Goal: Task Accomplishment & Management: Use online tool/utility

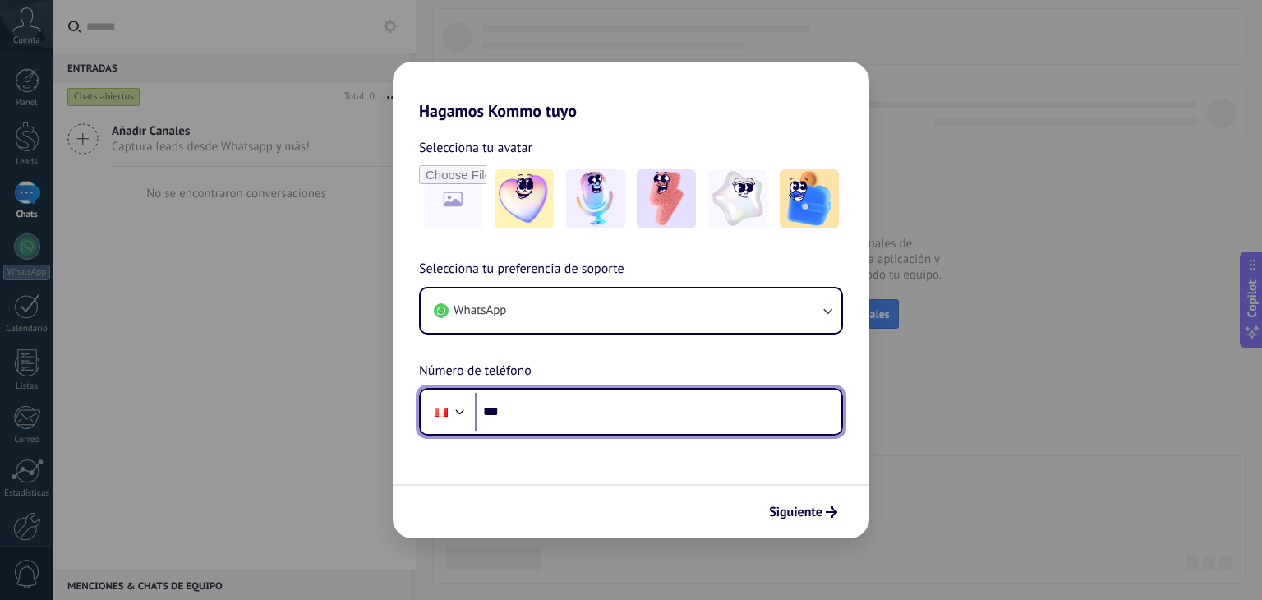
click at [559, 422] on input "***" at bounding box center [658, 412] width 366 height 38
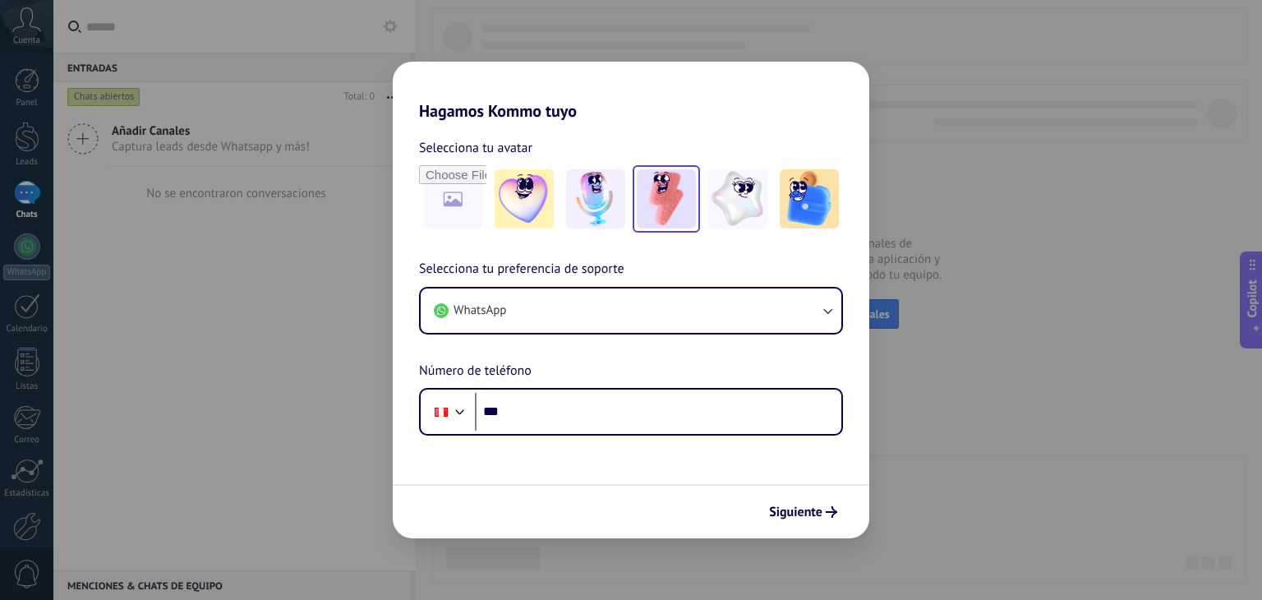
click at [686, 210] on img at bounding box center [666, 198] width 59 height 59
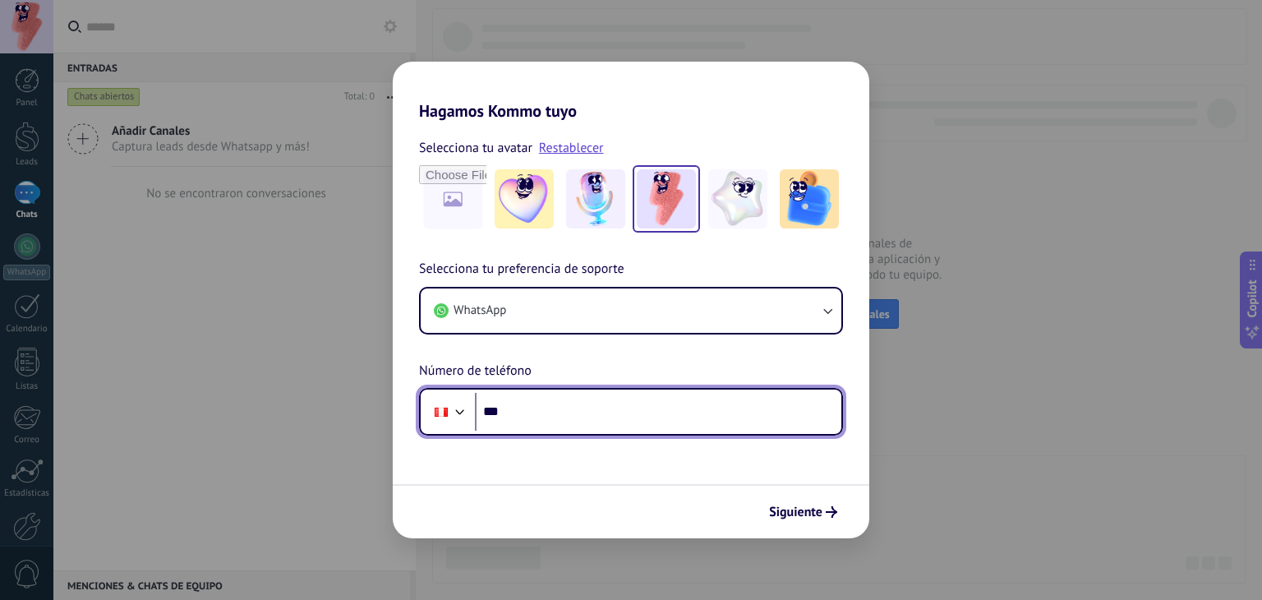
click at [577, 408] on input "***" at bounding box center [658, 412] width 366 height 38
click at [546, 421] on input "***" at bounding box center [658, 412] width 366 height 38
type input "**********"
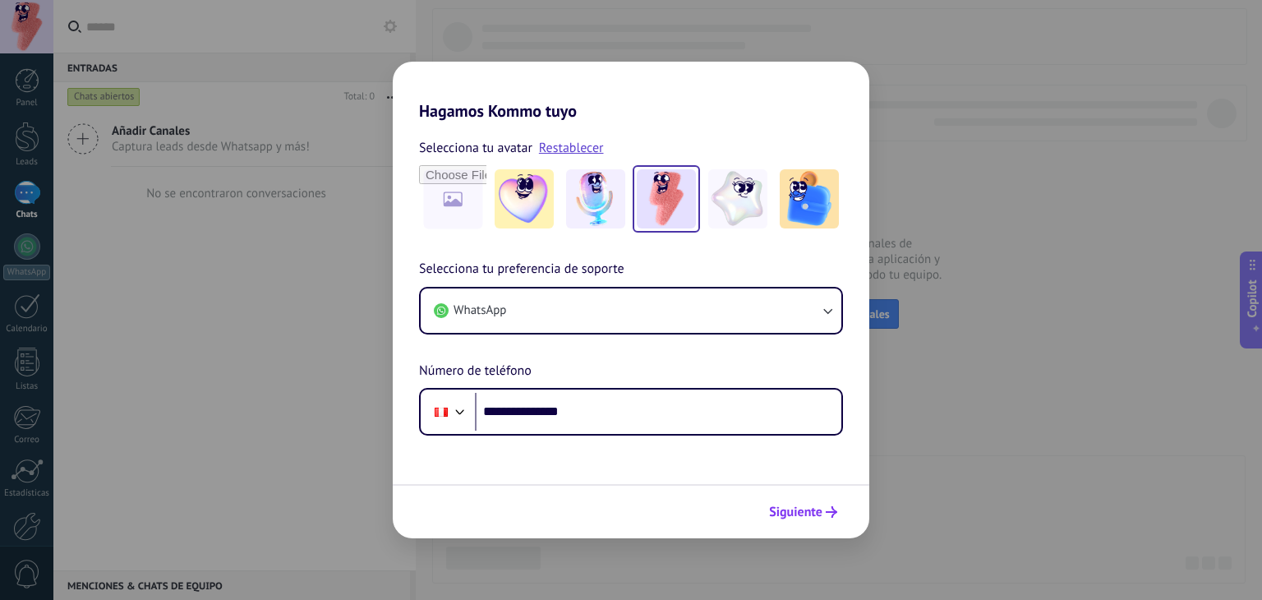
click at [822, 506] on span "Siguiente" at bounding box center [795, 512] width 53 height 12
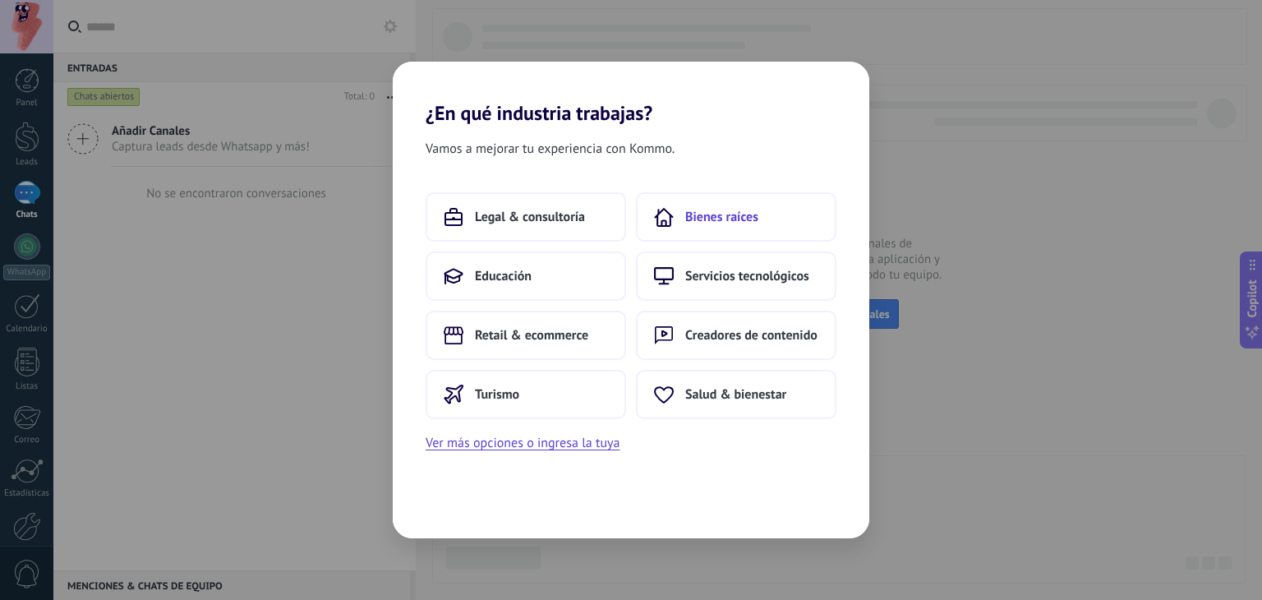
click at [753, 219] on span "Bienes raíces" at bounding box center [721, 217] width 73 height 16
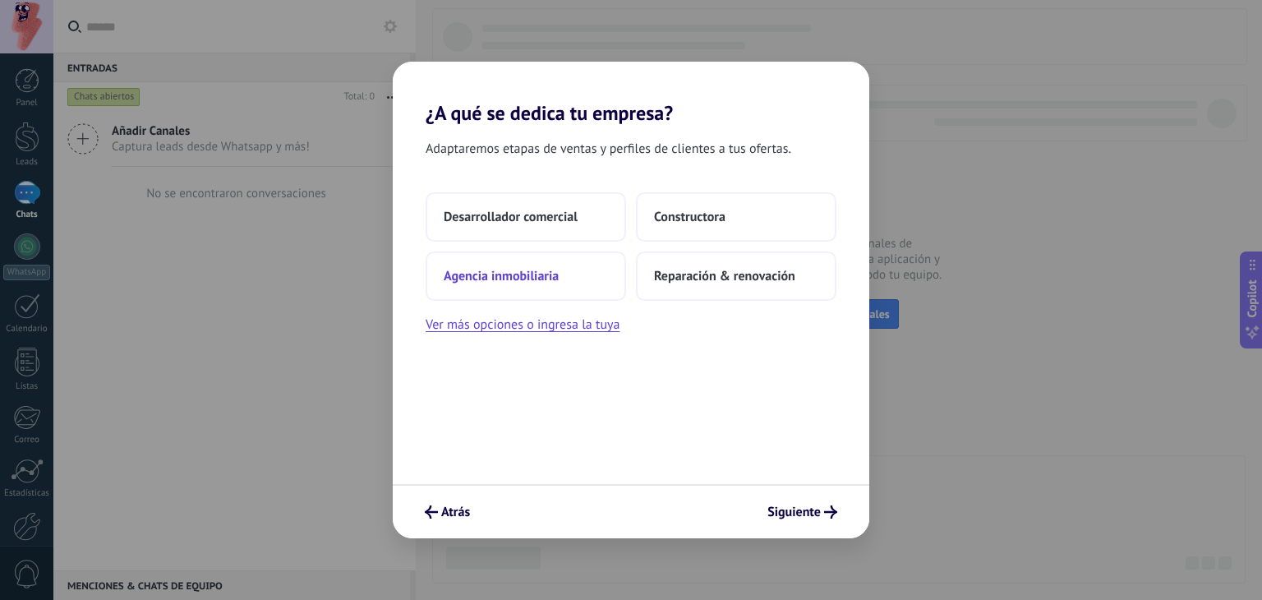
click at [531, 276] on span "Agencia inmobiliaria" at bounding box center [501, 276] width 115 height 16
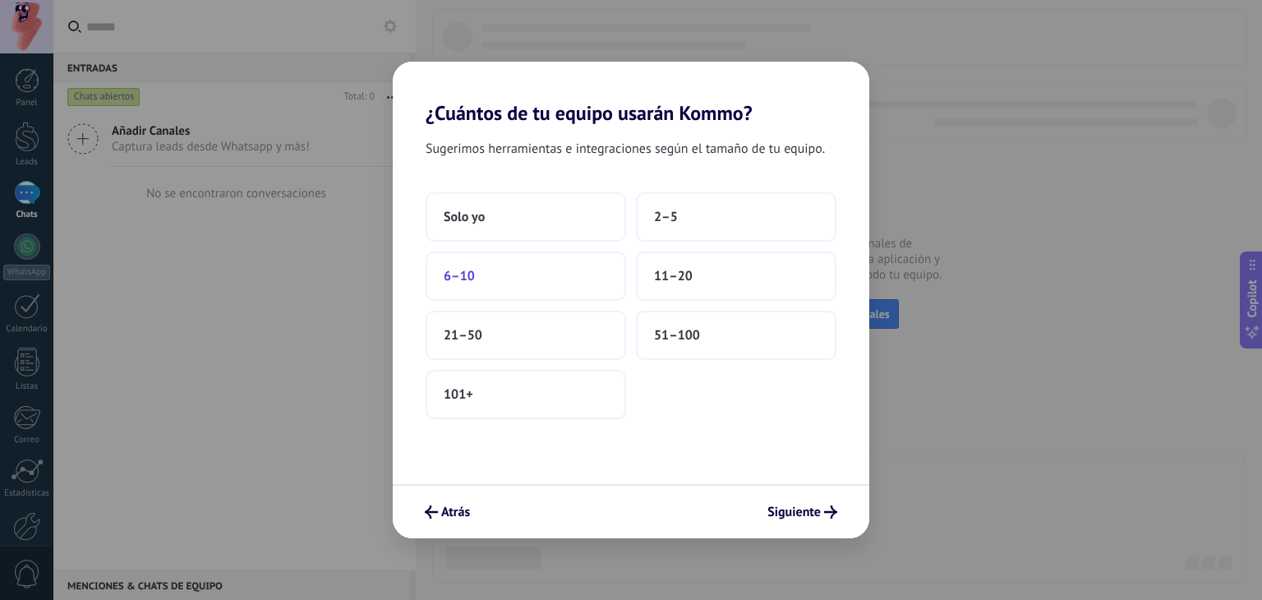
click at [527, 282] on button "6–10" at bounding box center [526, 275] width 200 height 49
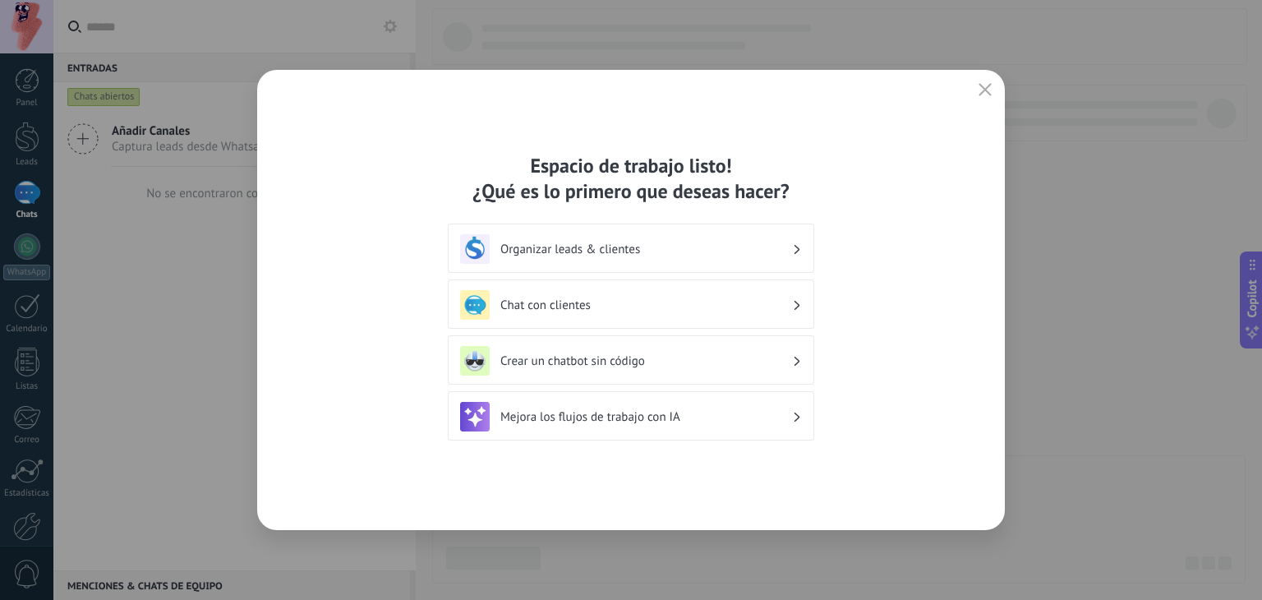
click at [624, 364] on h3 "Crear un chatbot sin código" at bounding box center [646, 361] width 292 height 16
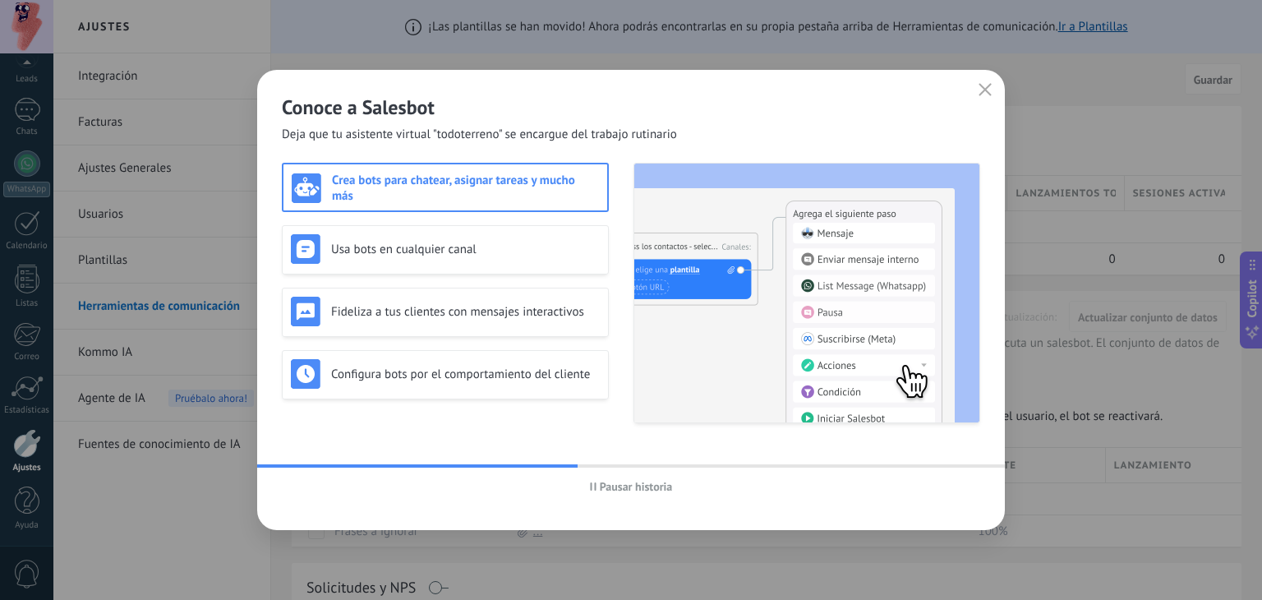
click at [601, 487] on span "Pausar historia" at bounding box center [636, 487] width 73 height 12
click at [634, 491] on span "Iniciar historia" at bounding box center [636, 487] width 71 height 12
click at [548, 182] on h3 "Crea bots para chatear, asignar tareas y mucho más" at bounding box center [465, 188] width 267 height 31
click at [445, 175] on div "Crea bots para chatear, asignar tareas y mucho más" at bounding box center [445, 188] width 307 height 31
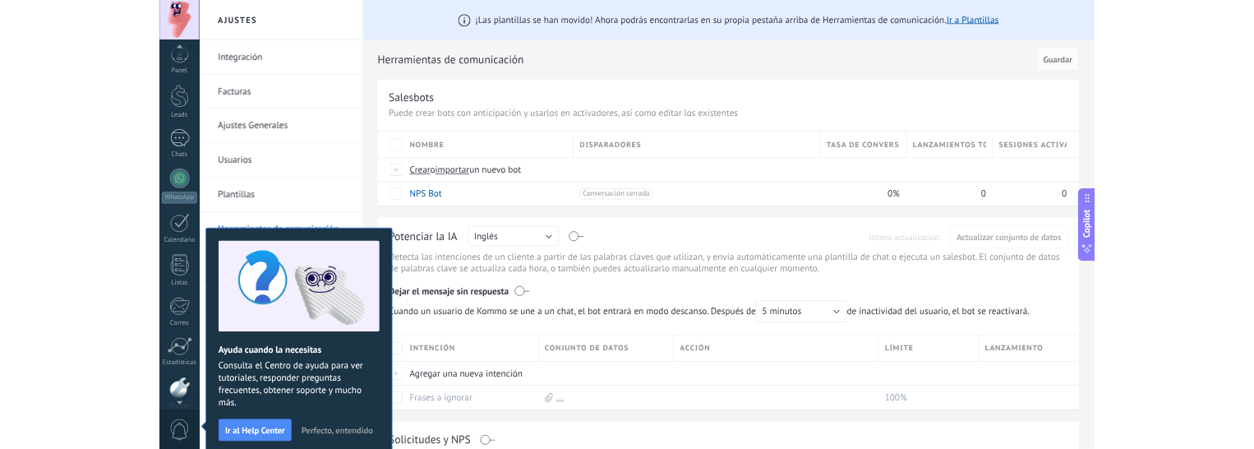
scroll to position [83, 0]
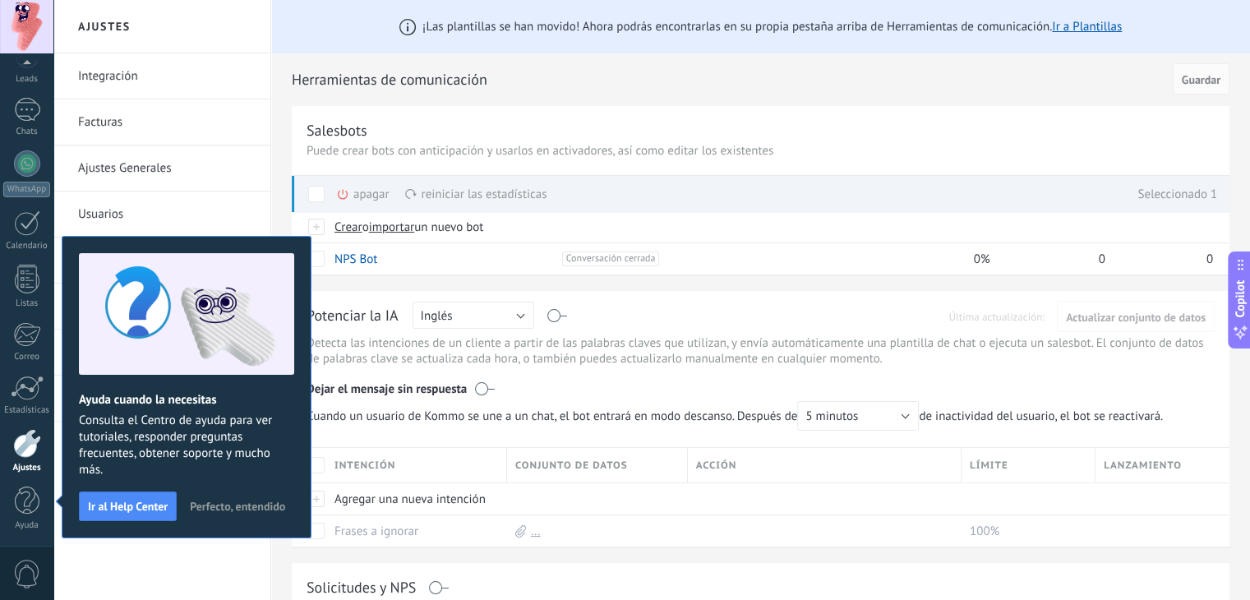
click at [375, 191] on div "apagar màs" at bounding box center [390, 194] width 109 height 36
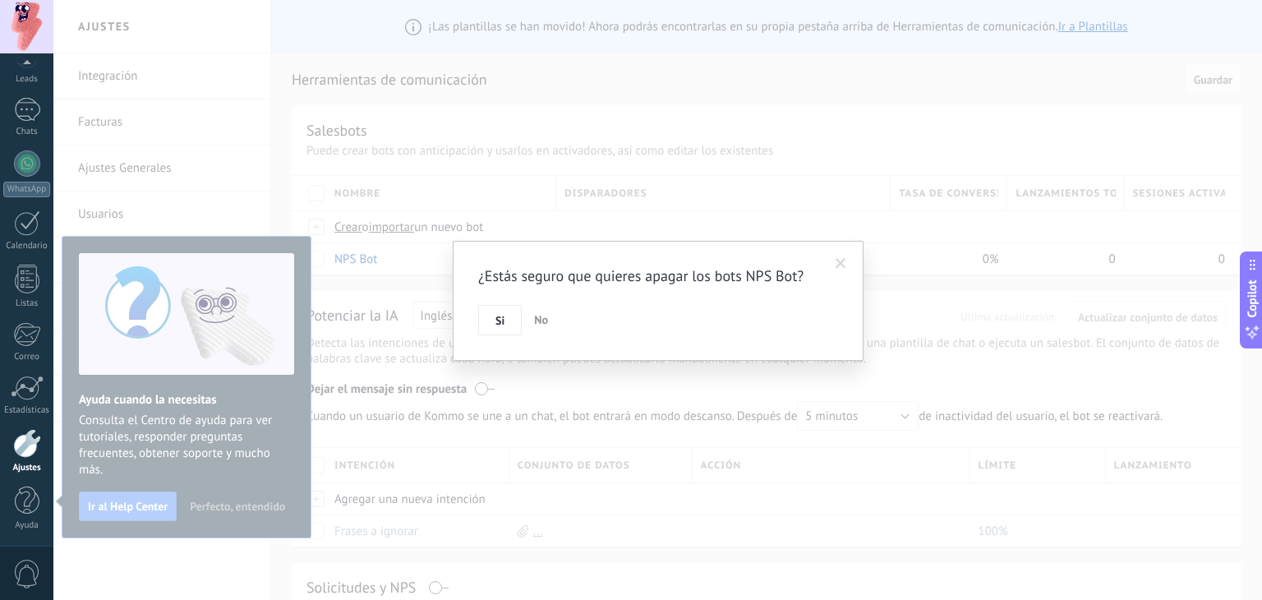
click at [841, 270] on span at bounding box center [840, 264] width 27 height 28
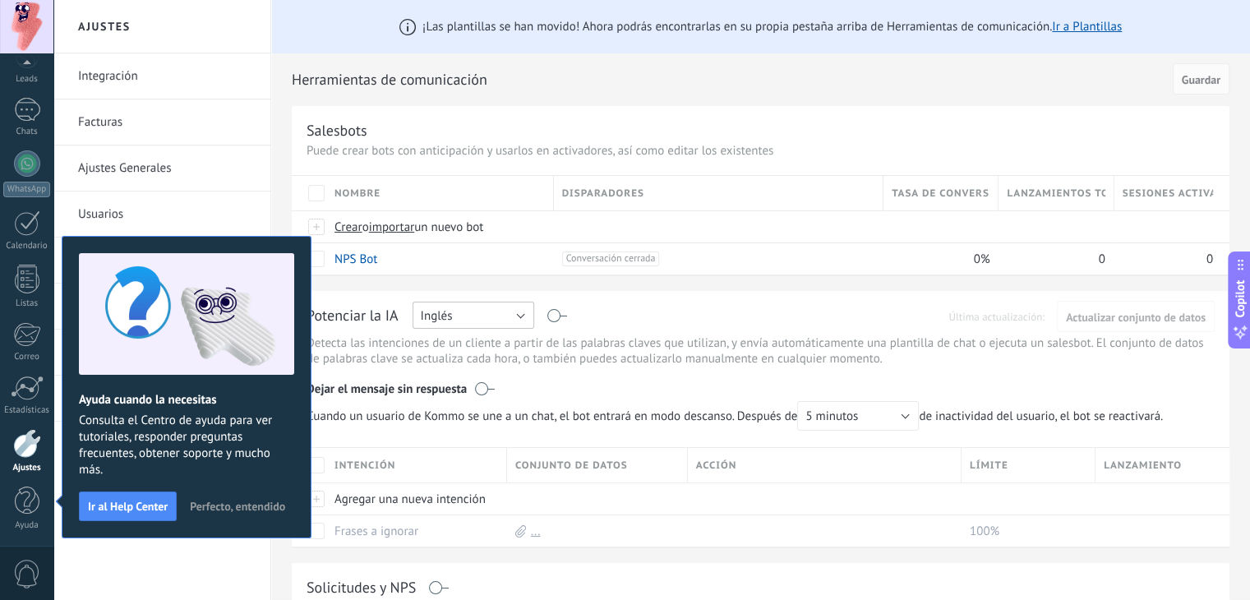
click at [525, 319] on button "Inglés" at bounding box center [473, 315] width 122 height 27
click at [500, 369] on span "Español" at bounding box center [466, 373] width 126 height 16
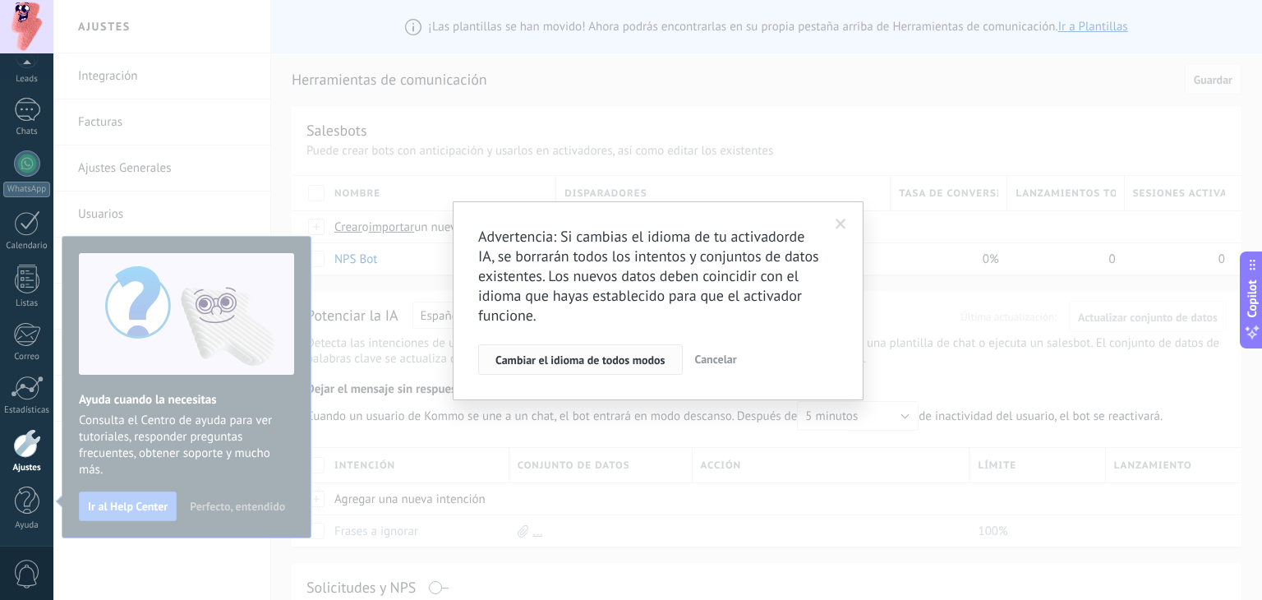
click at [578, 367] on button "Cambiar el idioma de todos modos" at bounding box center [580, 359] width 205 height 31
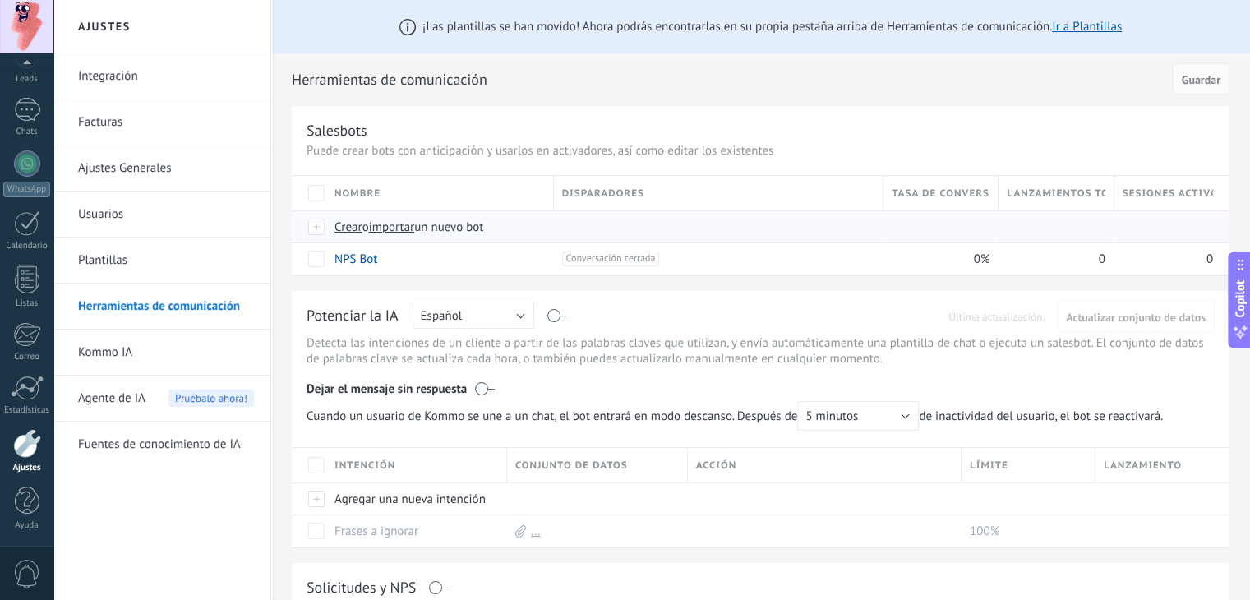
click at [348, 224] on span "Crear" at bounding box center [348, 227] width 28 height 16
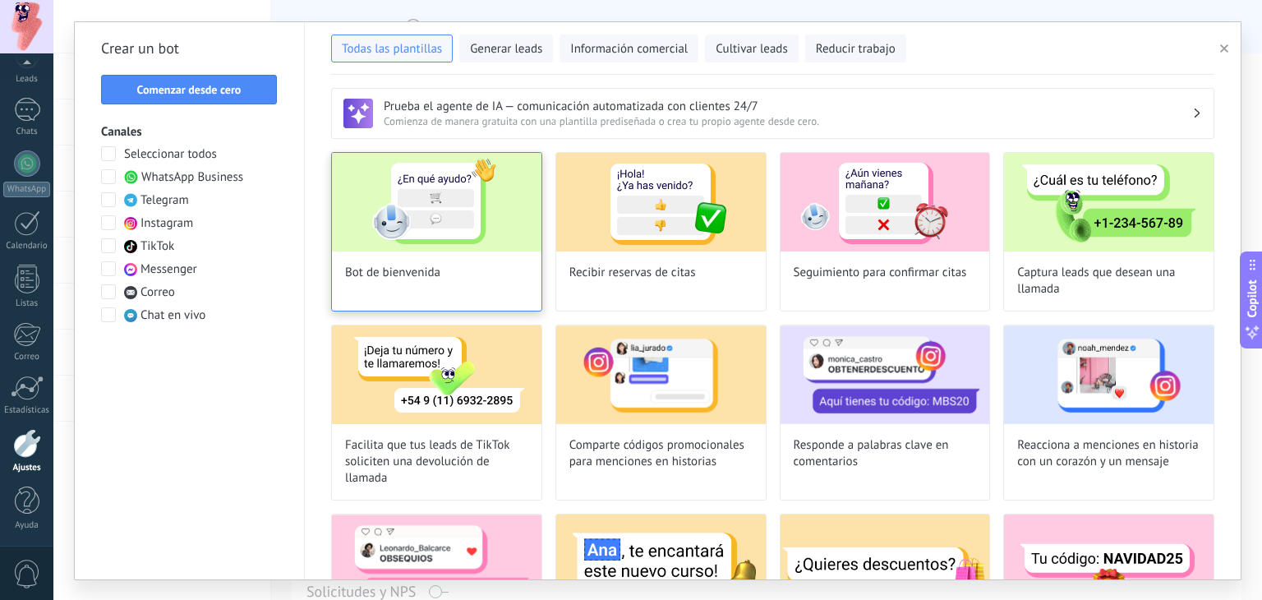
click at [445, 224] on img at bounding box center [437, 202] width 210 height 99
type input "**********"
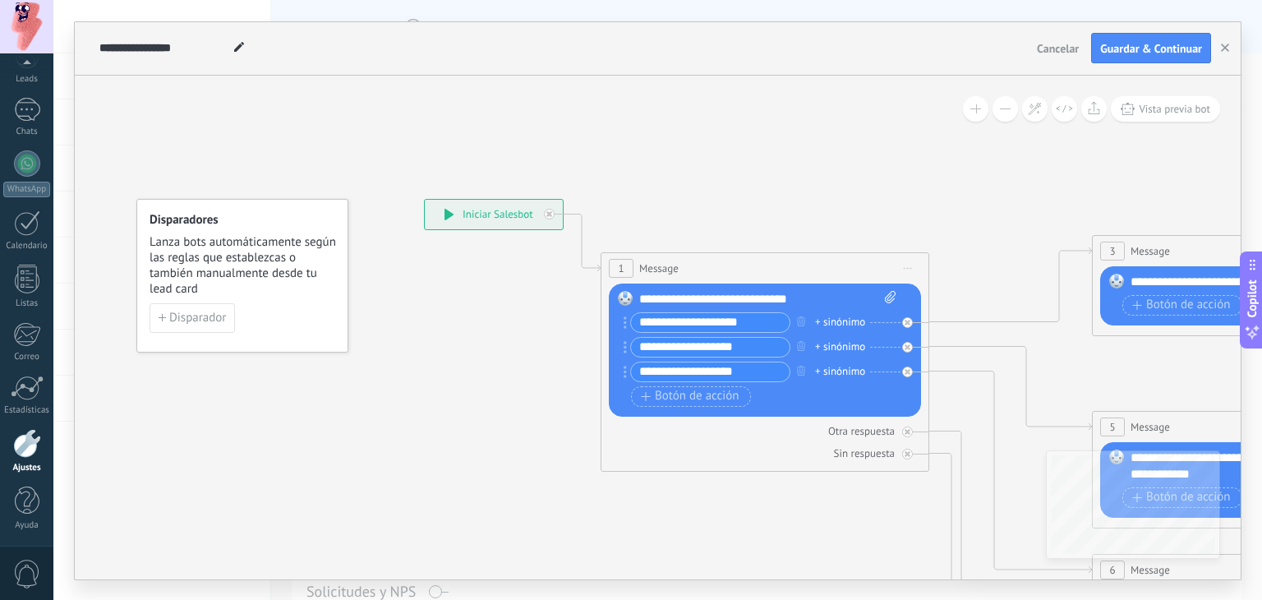
click at [818, 300] on div "**********" at bounding box center [768, 299] width 258 height 16
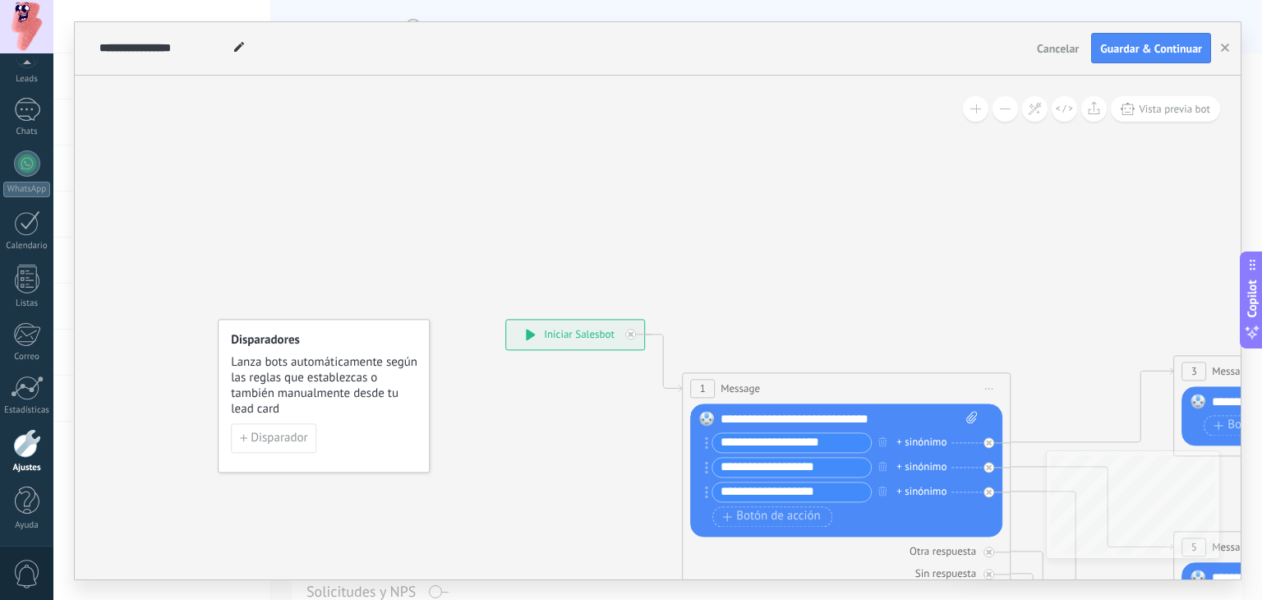
drag, startPoint x: 320, startPoint y: 139, endPoint x: 380, endPoint y: 244, distance: 121.1
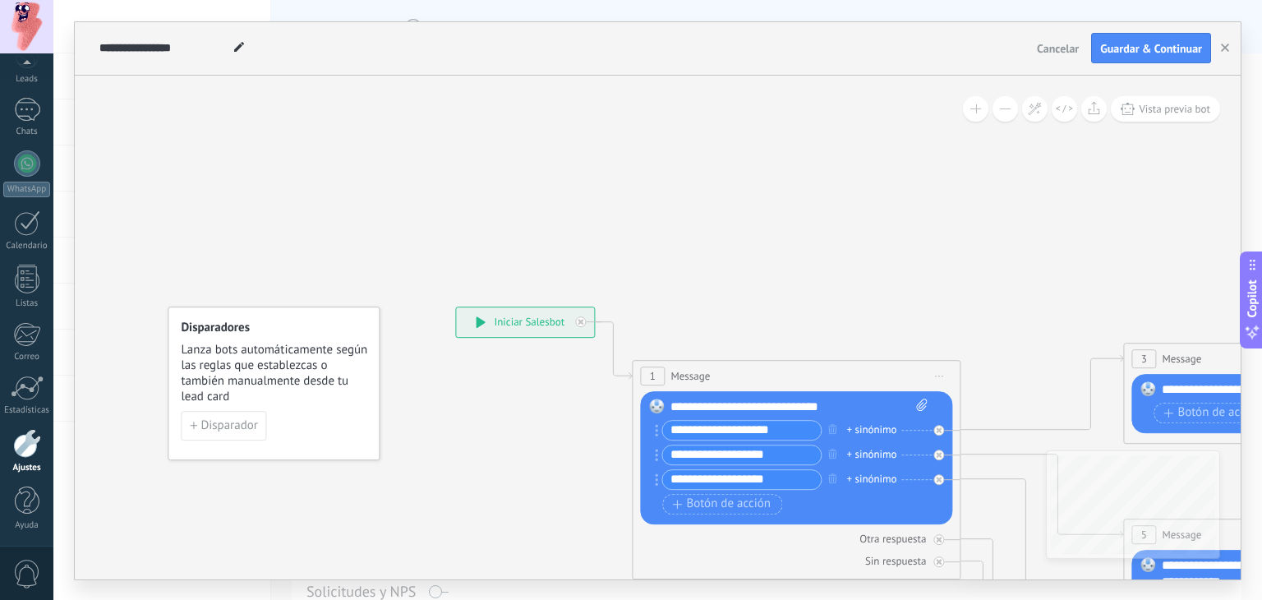
drag, startPoint x: 401, startPoint y: 136, endPoint x: 371, endPoint y: 208, distance: 77.4
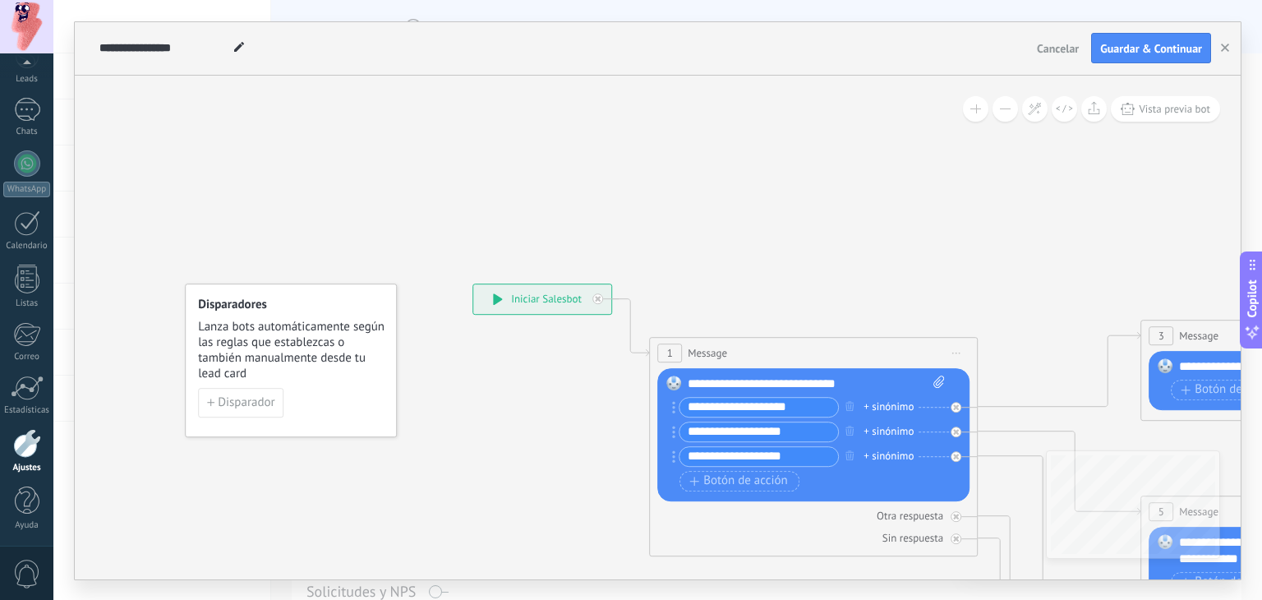
drag, startPoint x: 247, startPoint y: 152, endPoint x: 256, endPoint y: 57, distance: 95.7
click at [256, 55] on div "**********" at bounding box center [658, 300] width 1166 height 557
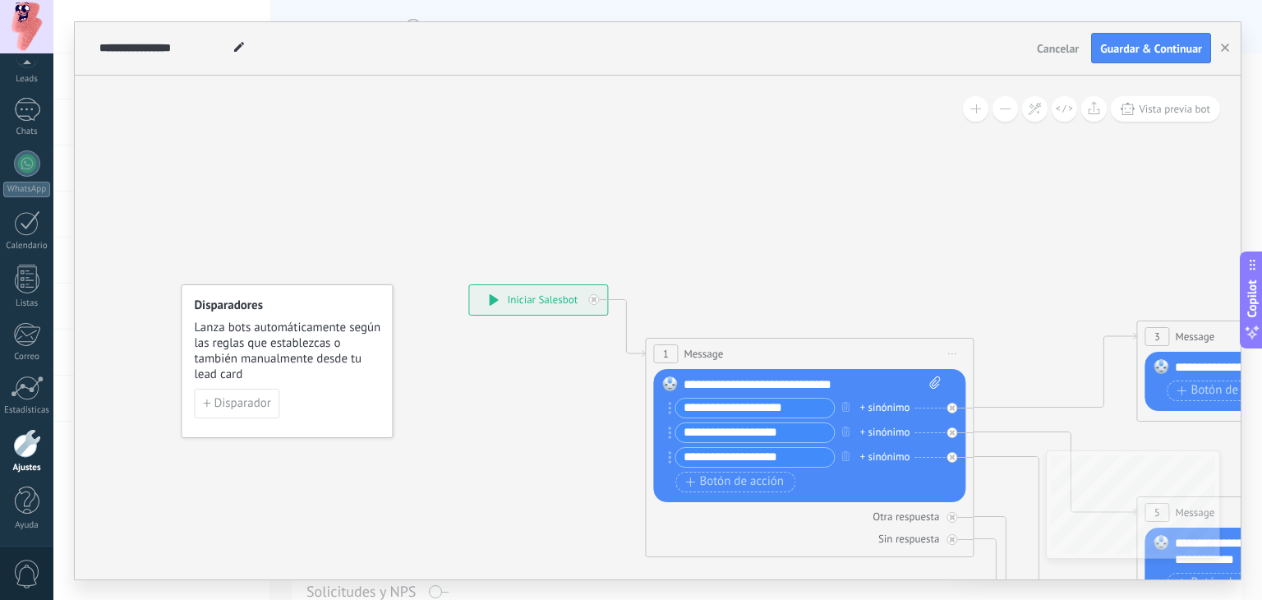
drag, startPoint x: 558, startPoint y: 444, endPoint x: 523, endPoint y: 392, distance: 62.2
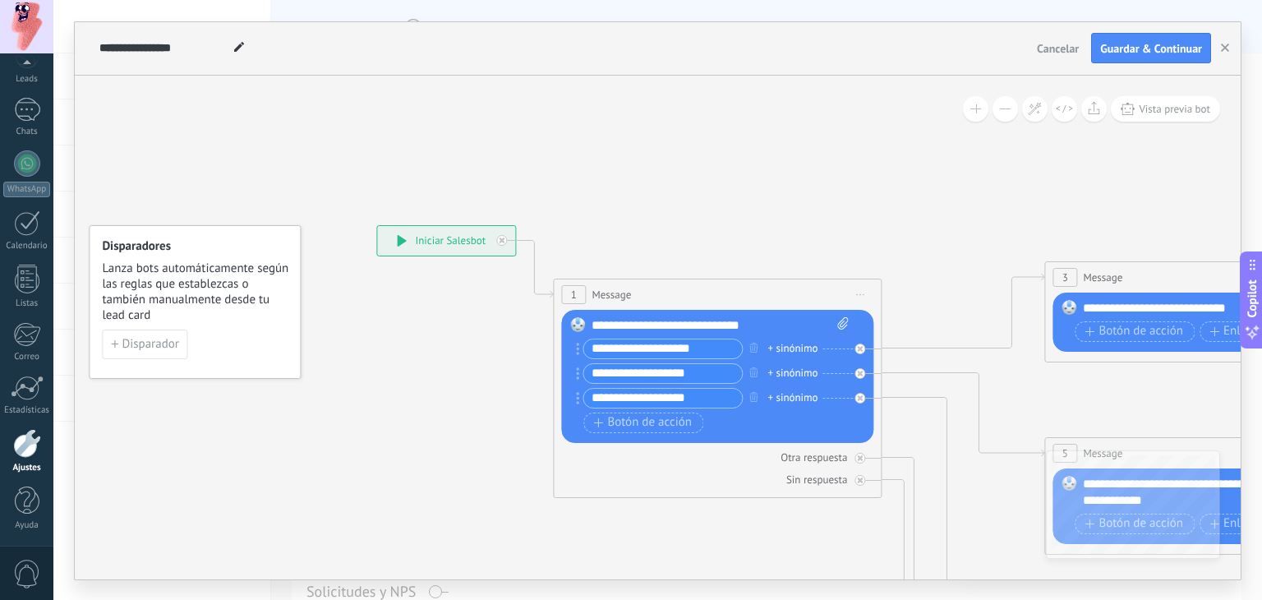
drag, startPoint x: 532, startPoint y: 398, endPoint x: 472, endPoint y: 370, distance: 66.5
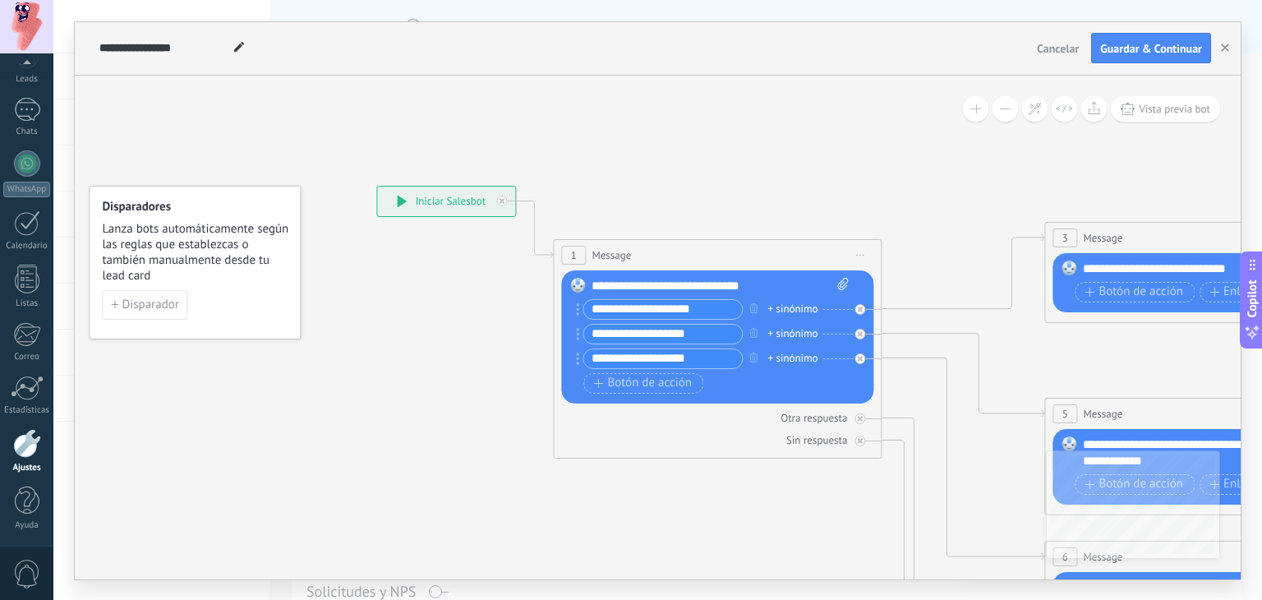
click at [1011, 109] on button at bounding box center [1005, 108] width 25 height 25
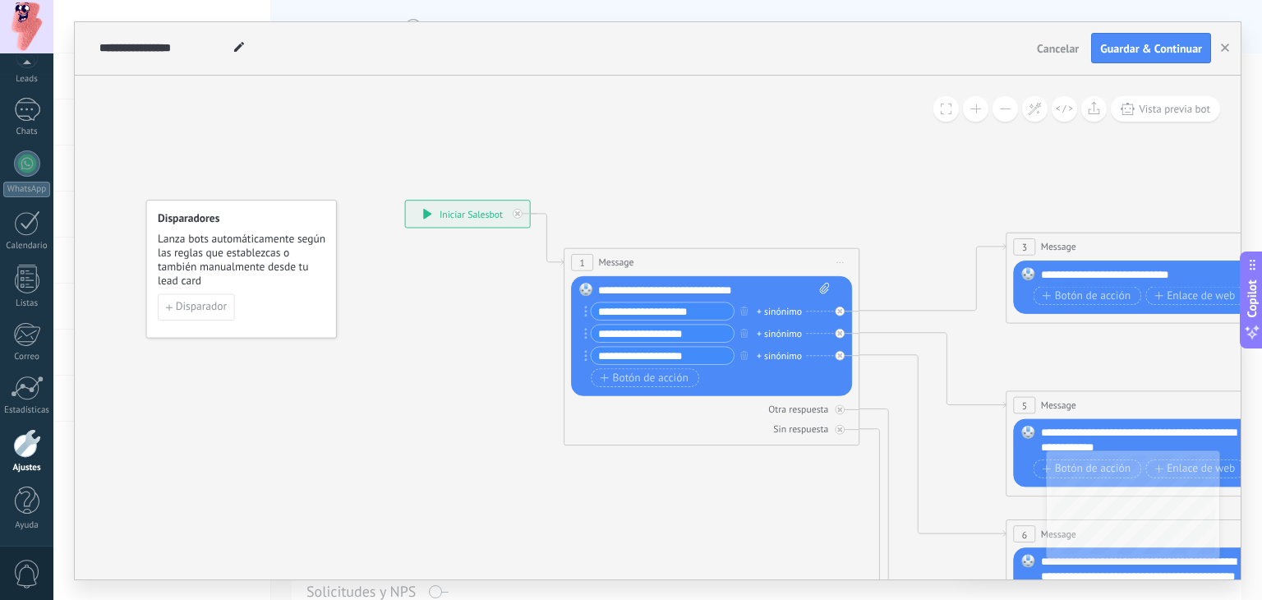
click at [1011, 109] on button at bounding box center [1005, 108] width 25 height 25
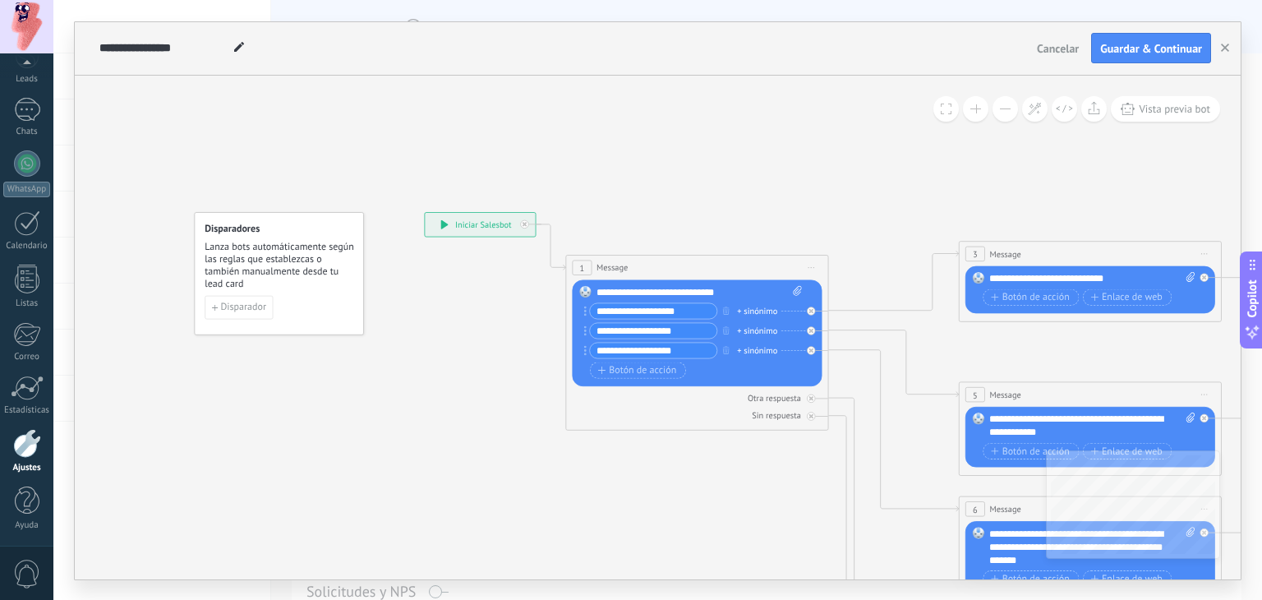
drag, startPoint x: 407, startPoint y: 441, endPoint x: 306, endPoint y: 394, distance: 111.4
click at [375, 428] on icon at bounding box center [1119, 539] width 2049 height 1313
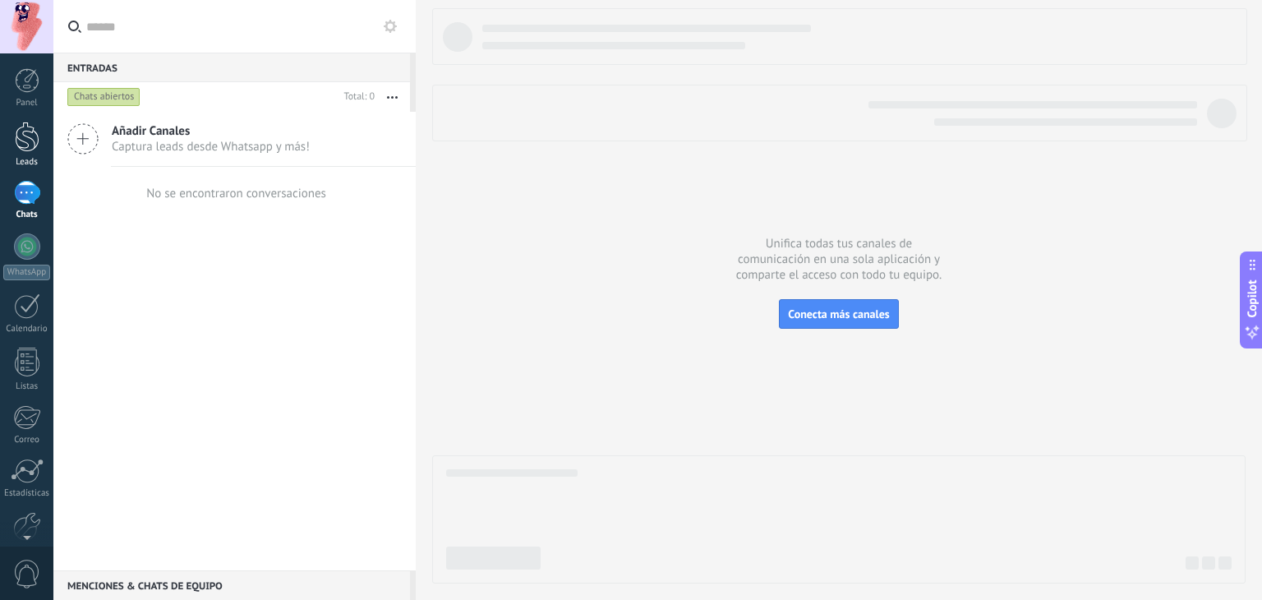
click at [33, 142] on div at bounding box center [27, 137] width 25 height 30
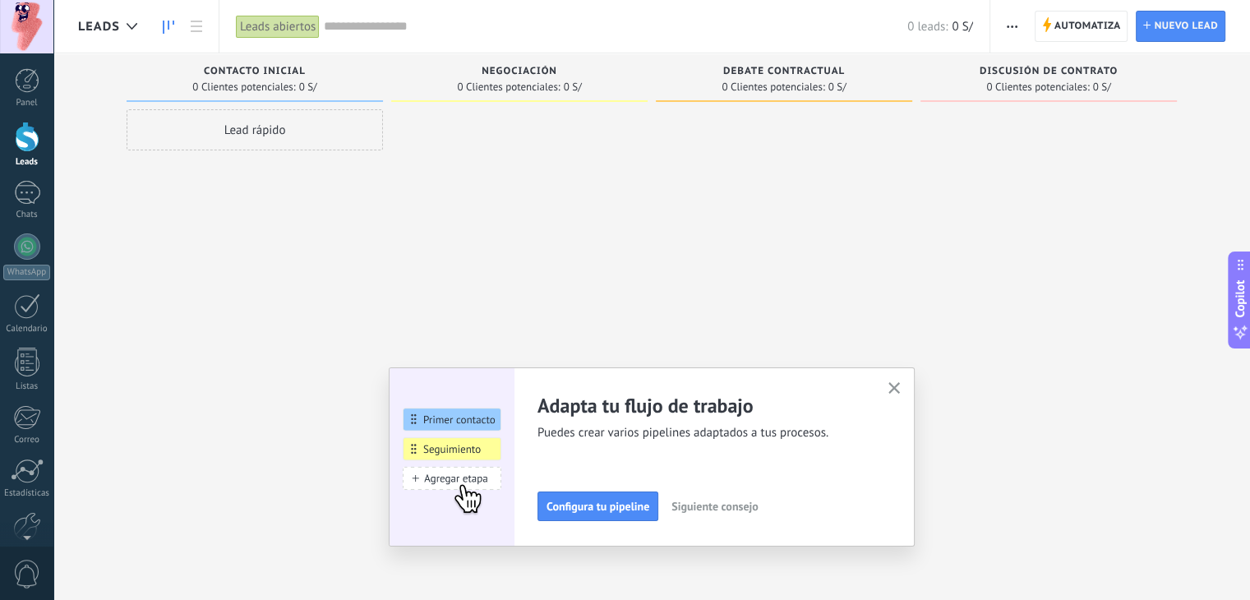
click at [901, 389] on icon "button" at bounding box center [894, 388] width 12 height 12
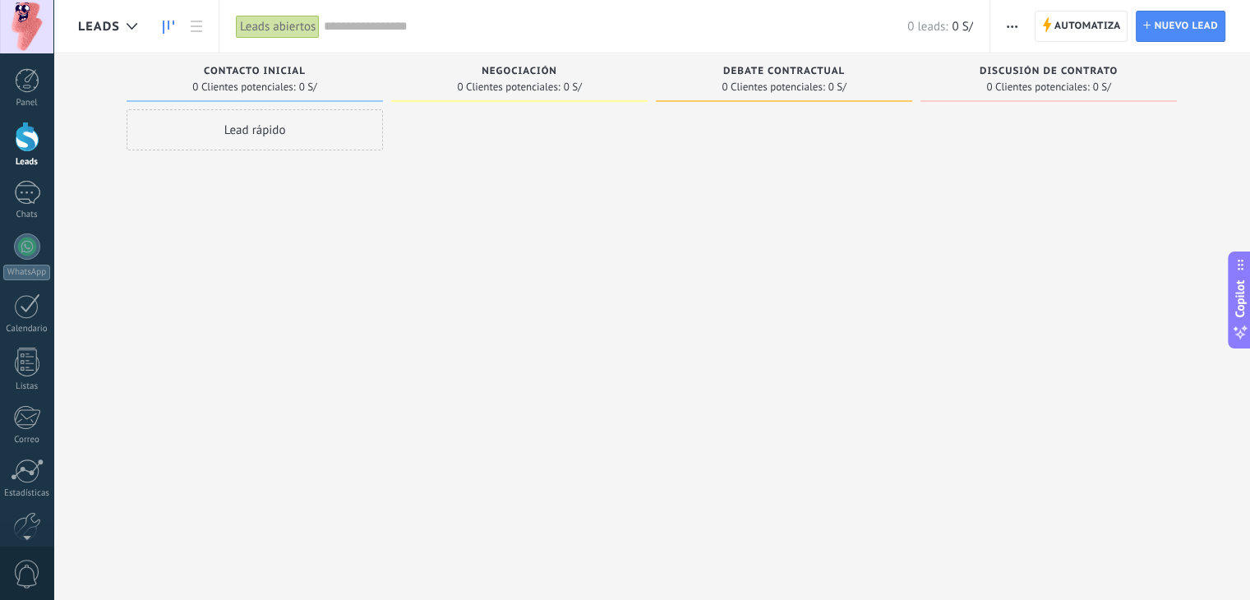
click at [1088, 10] on div "Automatiza Nueva difusión Editar embudo Editar el diseño de la tarjeta Importar…" at bounding box center [1120, 26] width 260 height 53
click at [1087, 25] on span "Automatiza" at bounding box center [1087, 27] width 67 height 30
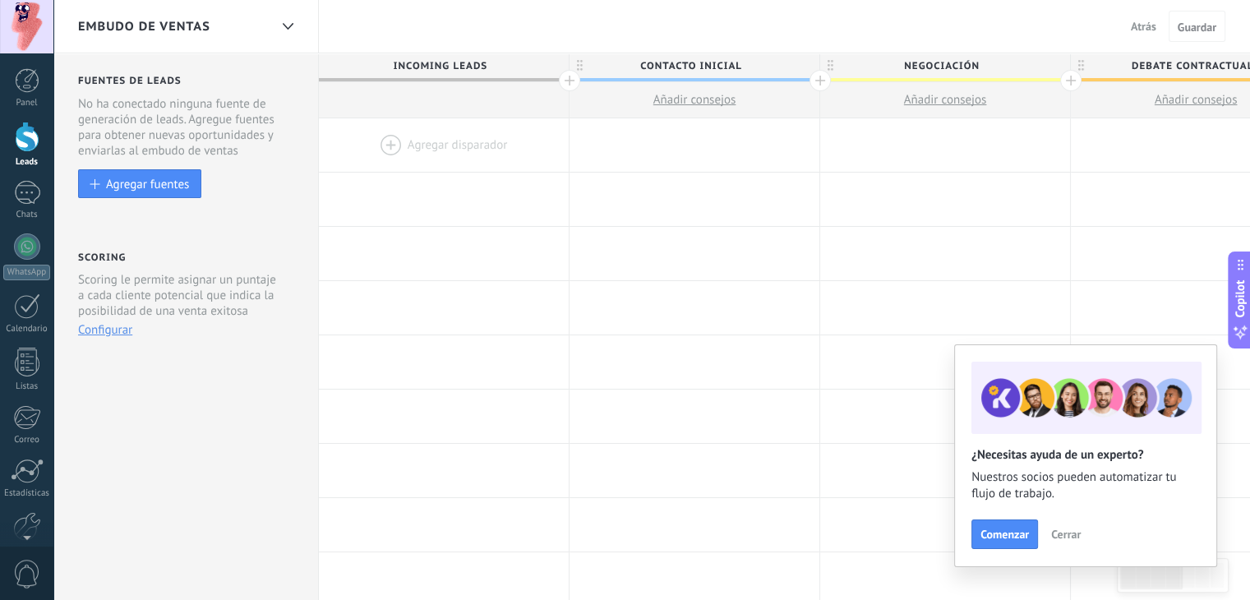
click at [1065, 533] on span "Cerrar" at bounding box center [1066, 534] width 30 height 12
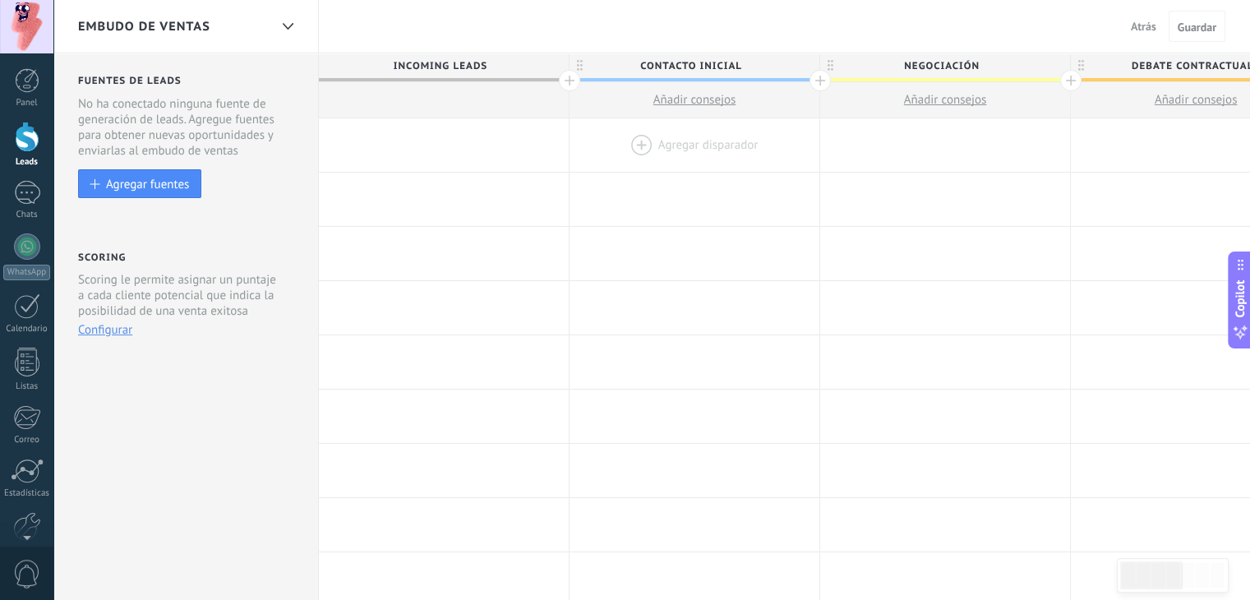
click at [638, 142] on div at bounding box center [694, 144] width 250 height 53
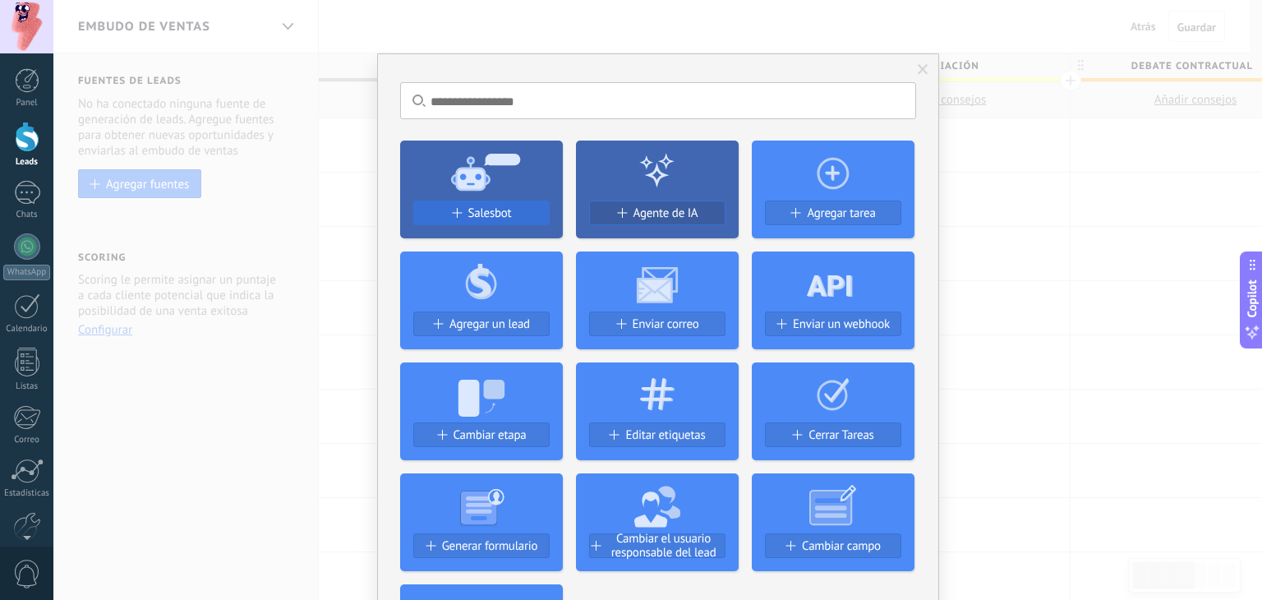
click at [513, 216] on div "Salesbot" at bounding box center [481, 213] width 135 height 14
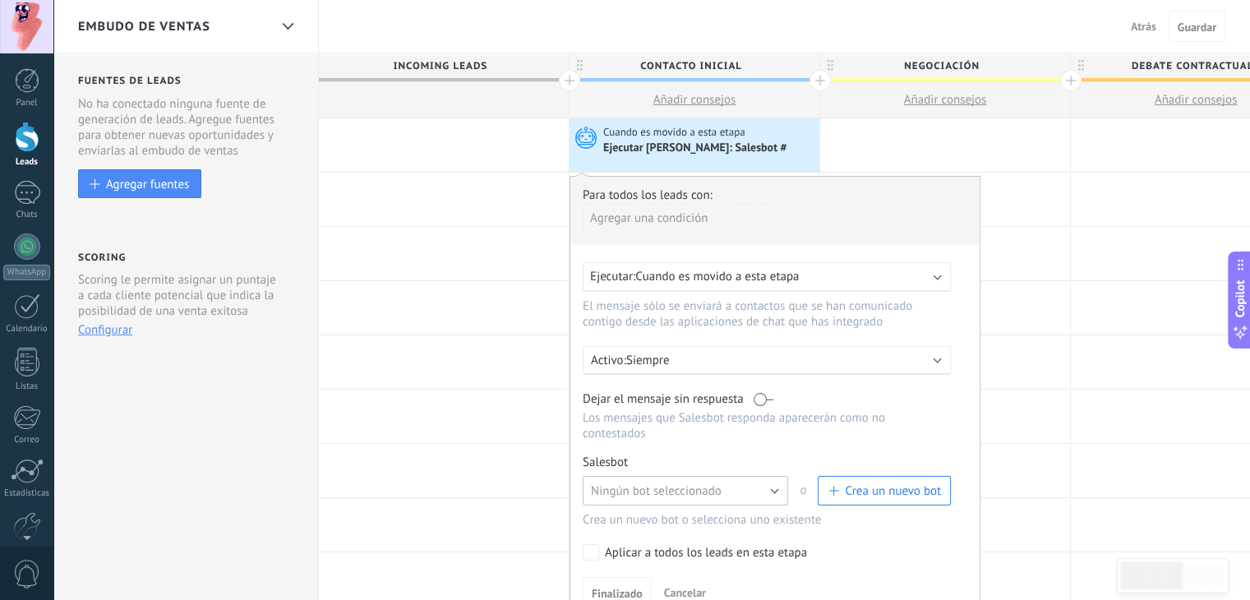
click at [767, 476] on button "Ningún bot seleccionado" at bounding box center [685, 491] width 205 height 30
click at [776, 483] on span "Ningún bot seleccionado" at bounding box center [678, 491] width 210 height 16
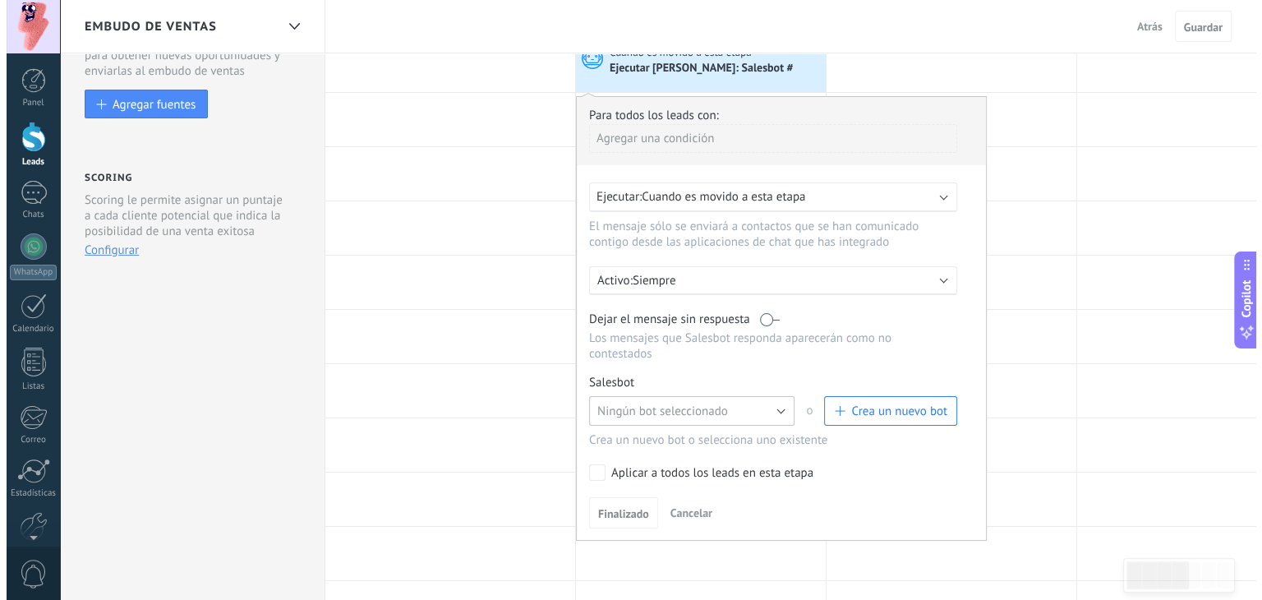
scroll to position [82, 0]
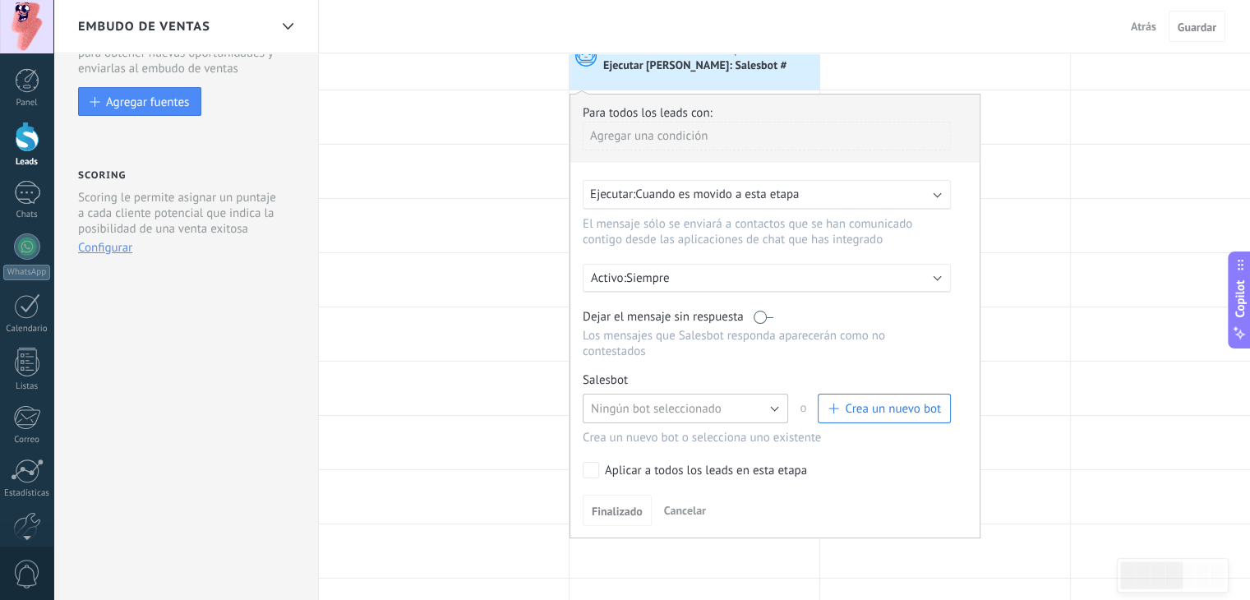
click at [758, 398] on button "Ningún bot seleccionado" at bounding box center [685, 409] width 205 height 30
click at [746, 401] on span "Ningún bot seleccionado" at bounding box center [678, 409] width 210 height 16
click at [861, 401] on span "Crea un nuevo bot" at bounding box center [893, 409] width 96 height 16
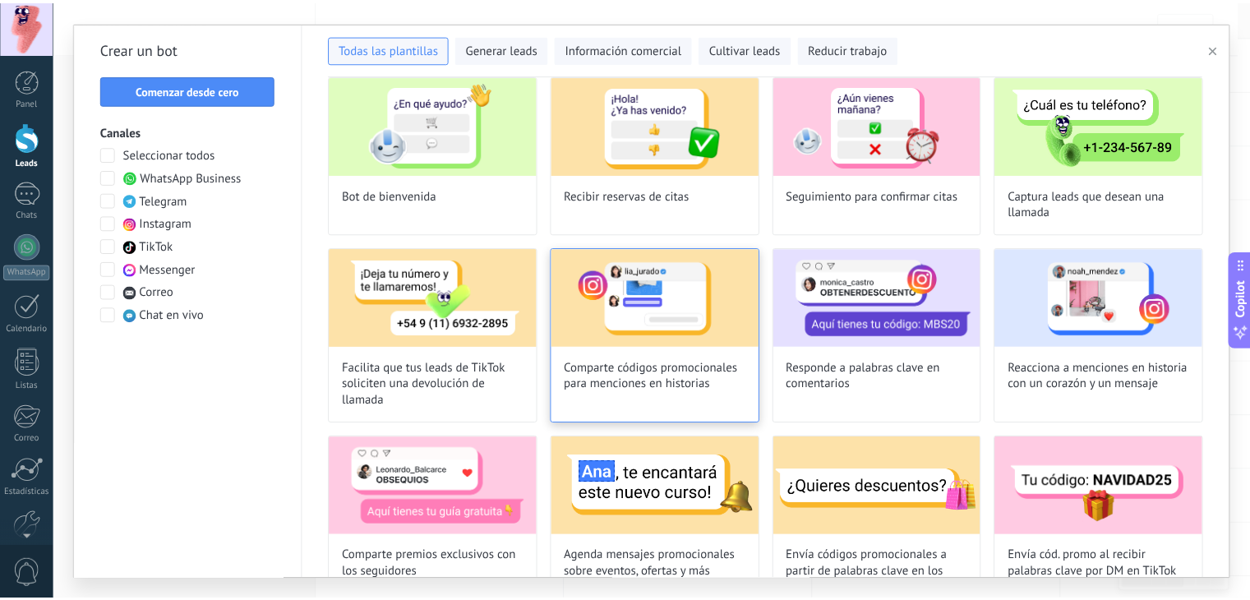
scroll to position [0, 0]
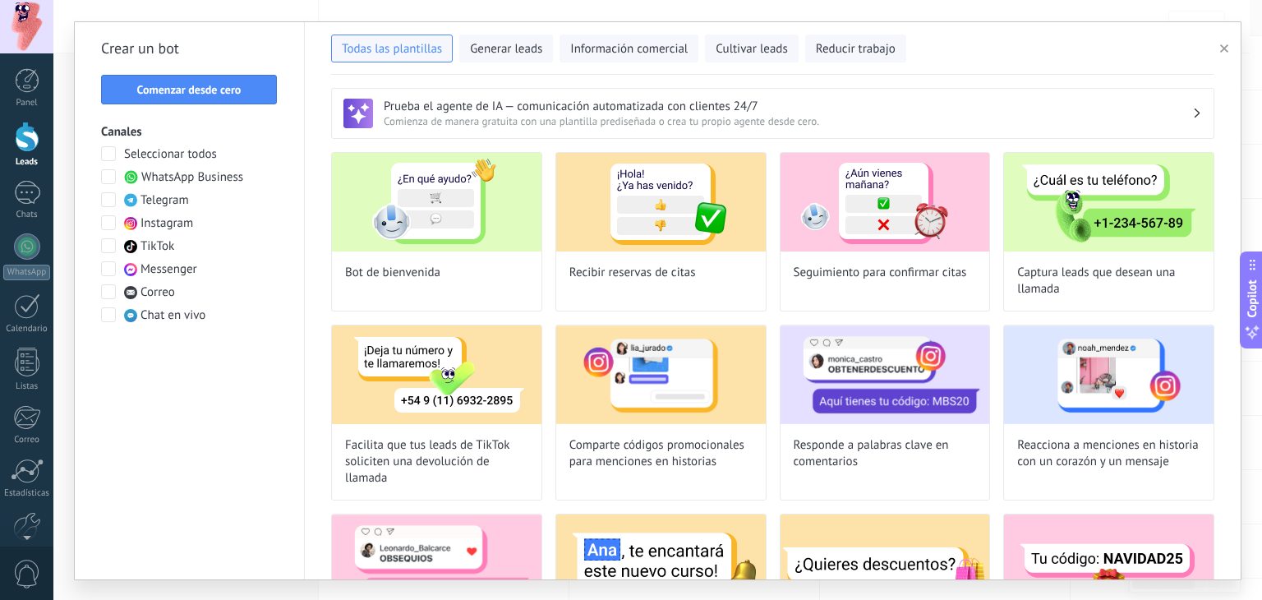
click at [1223, 53] on button "button" at bounding box center [1227, 49] width 27 height 20
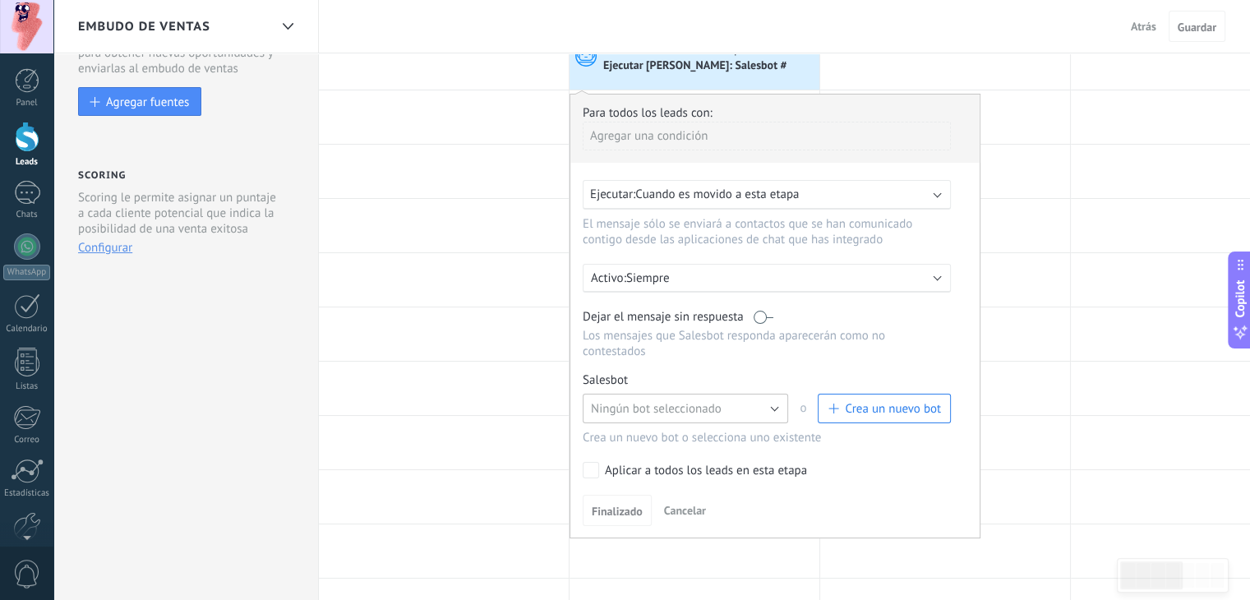
click at [751, 394] on button "Ningún bot seleccionado" at bounding box center [685, 409] width 205 height 30
click at [658, 401] on span "Ningún bot seleccionado" at bounding box center [678, 409] width 210 height 16
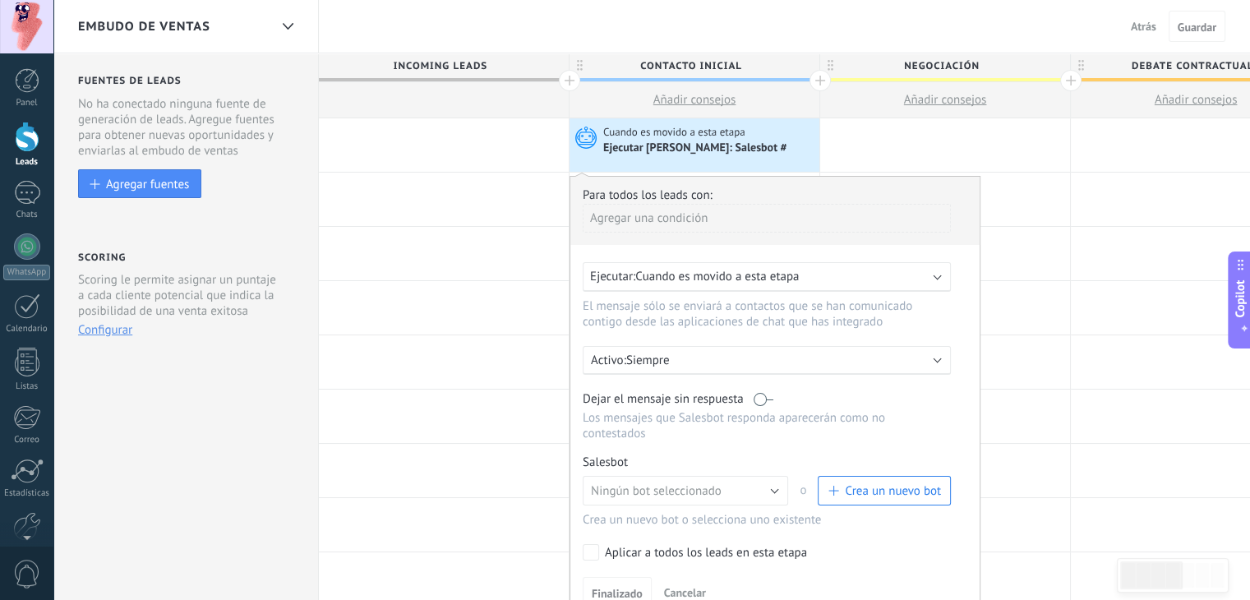
click at [654, 150] on div "Ejecutar Salesbot: Salesbot #" at bounding box center [696, 148] width 186 height 15
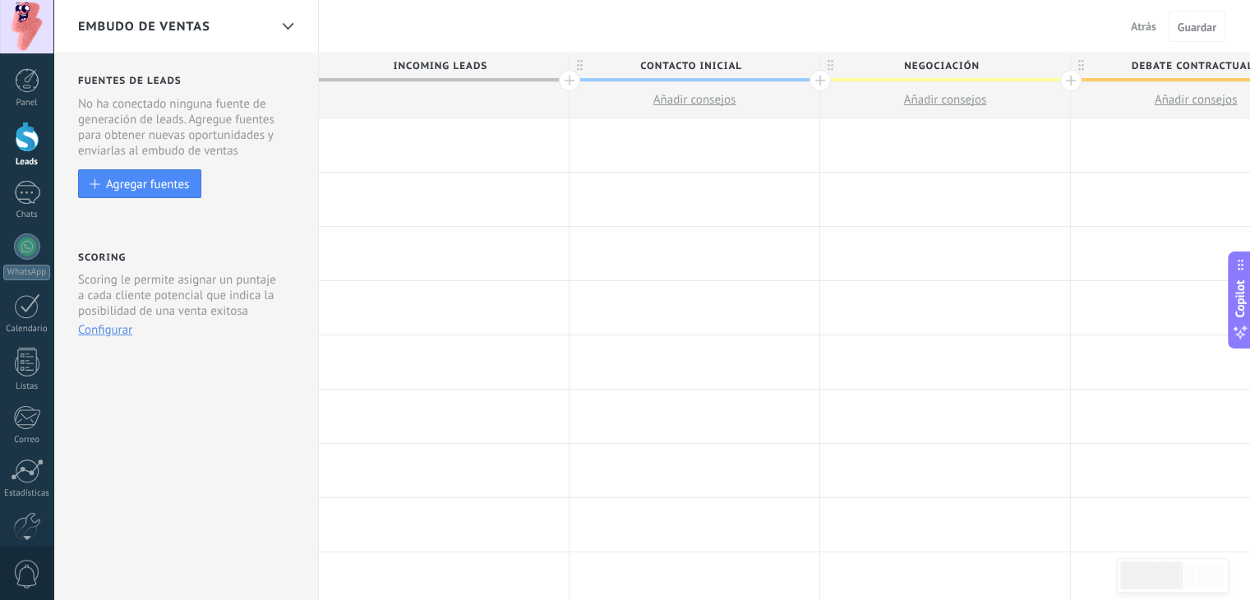
click at [660, 139] on div at bounding box center [694, 144] width 250 height 53
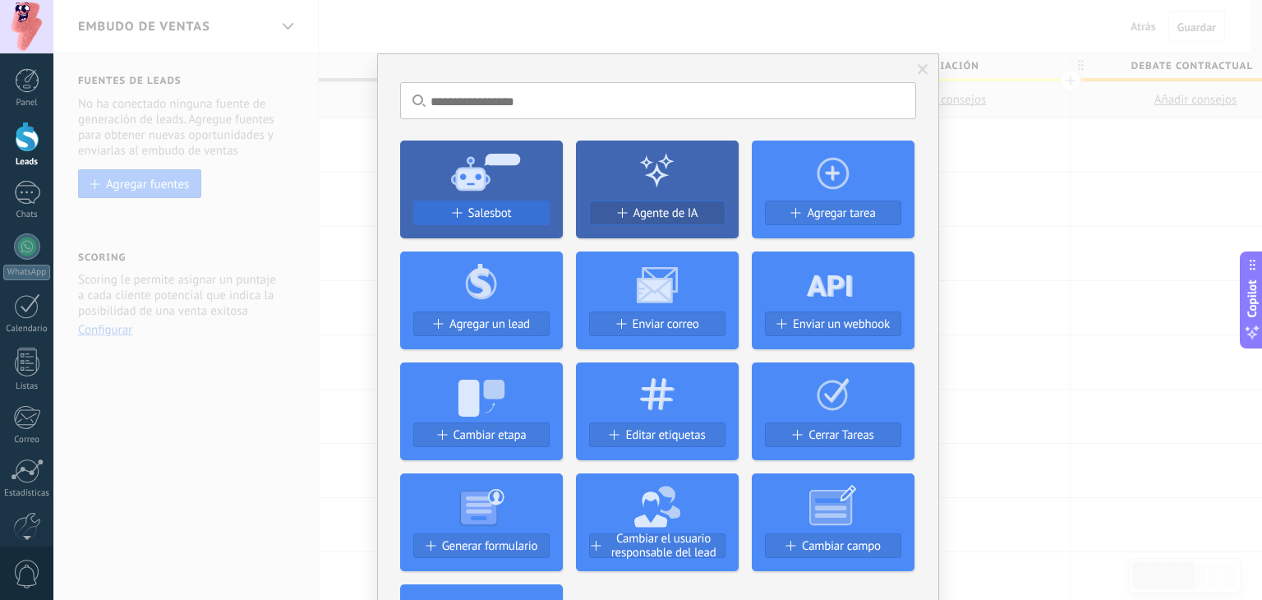
click at [513, 208] on div "Salesbot" at bounding box center [481, 213] width 135 height 14
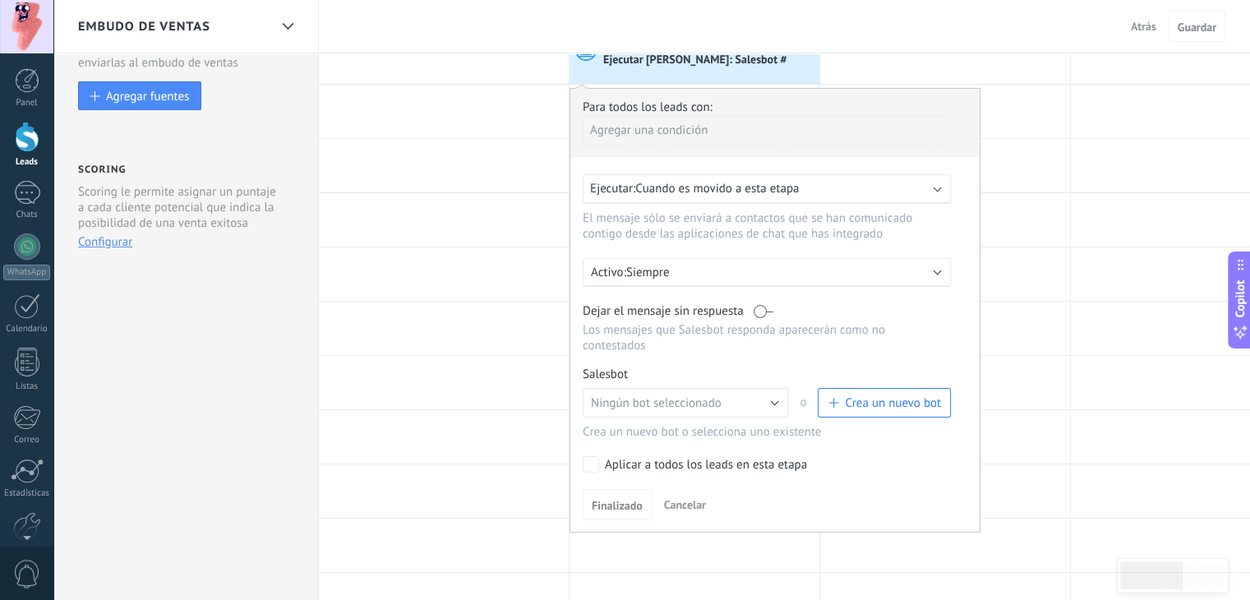
scroll to position [82, 0]
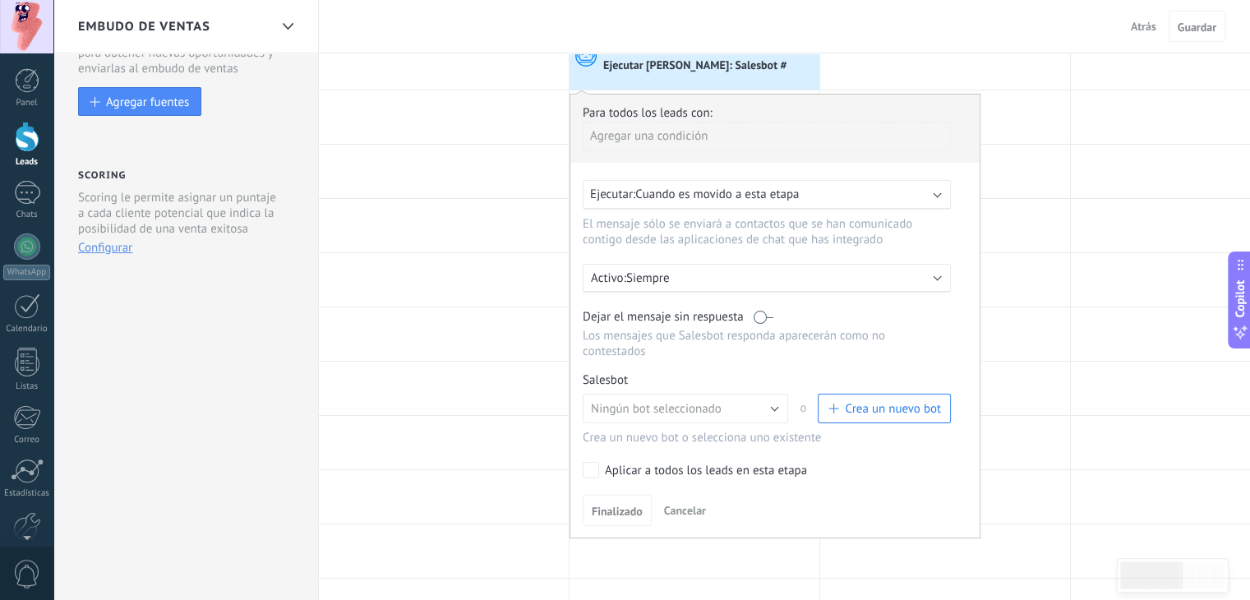
click at [859, 401] on span "Crea un nuevo bot" at bounding box center [893, 409] width 96 height 16
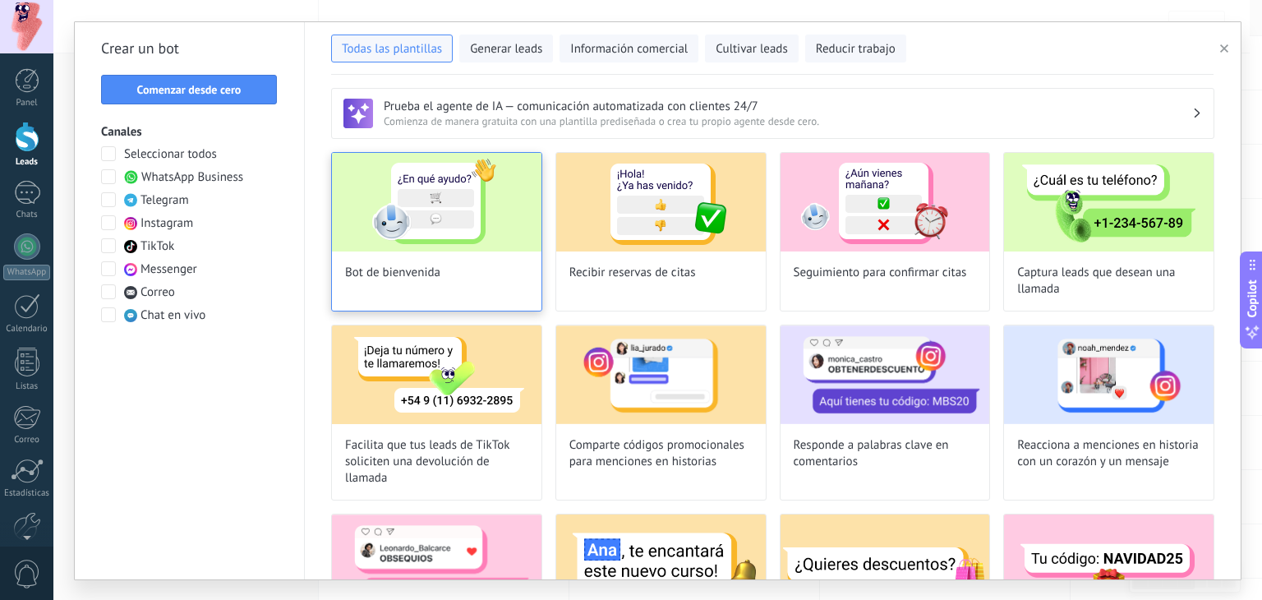
click at [448, 206] on img at bounding box center [437, 202] width 210 height 99
type input "**********"
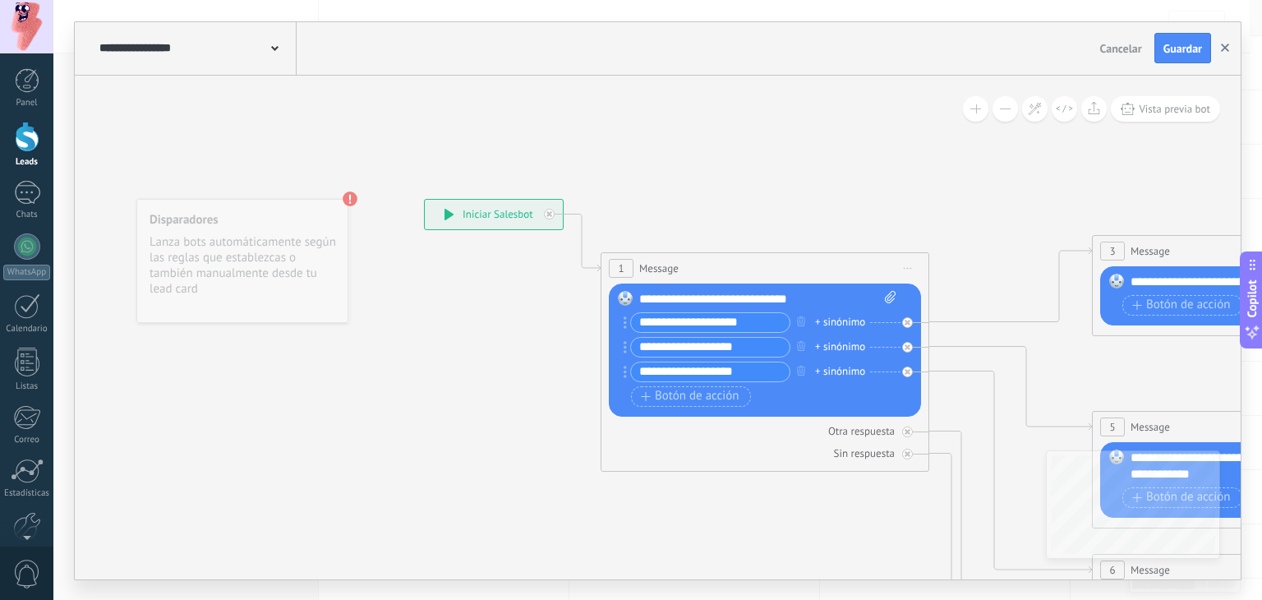
click at [1222, 48] on icon "button" at bounding box center [1225, 48] width 8 height 8
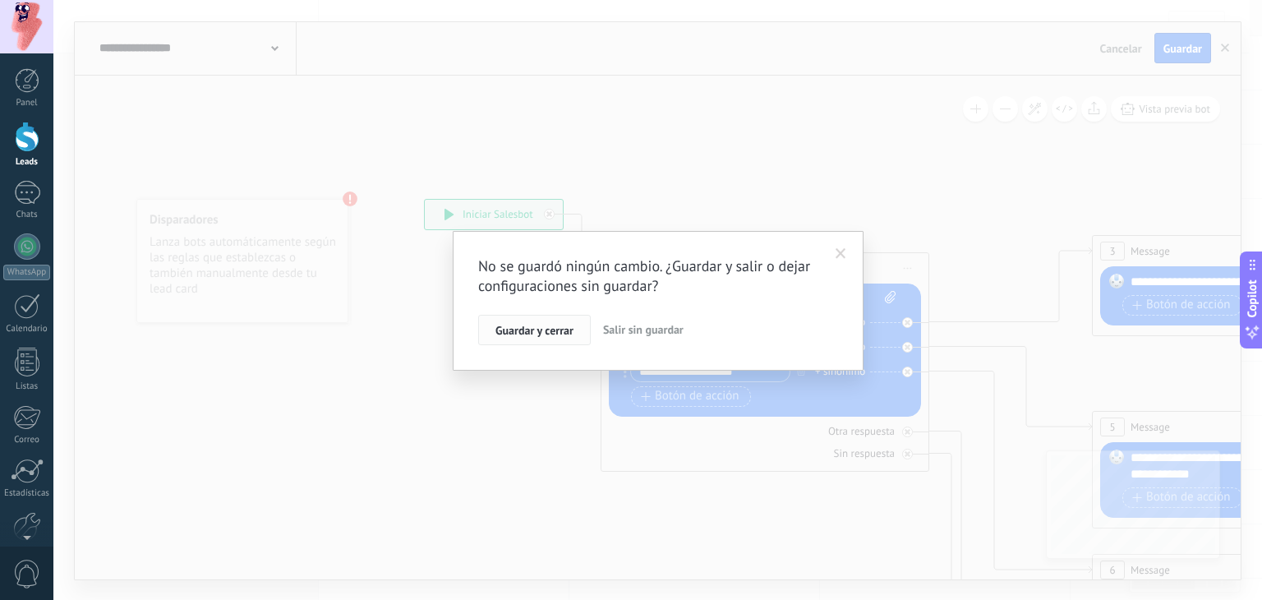
click at [563, 333] on span "Guardar y cerrar" at bounding box center [534, 331] width 78 height 12
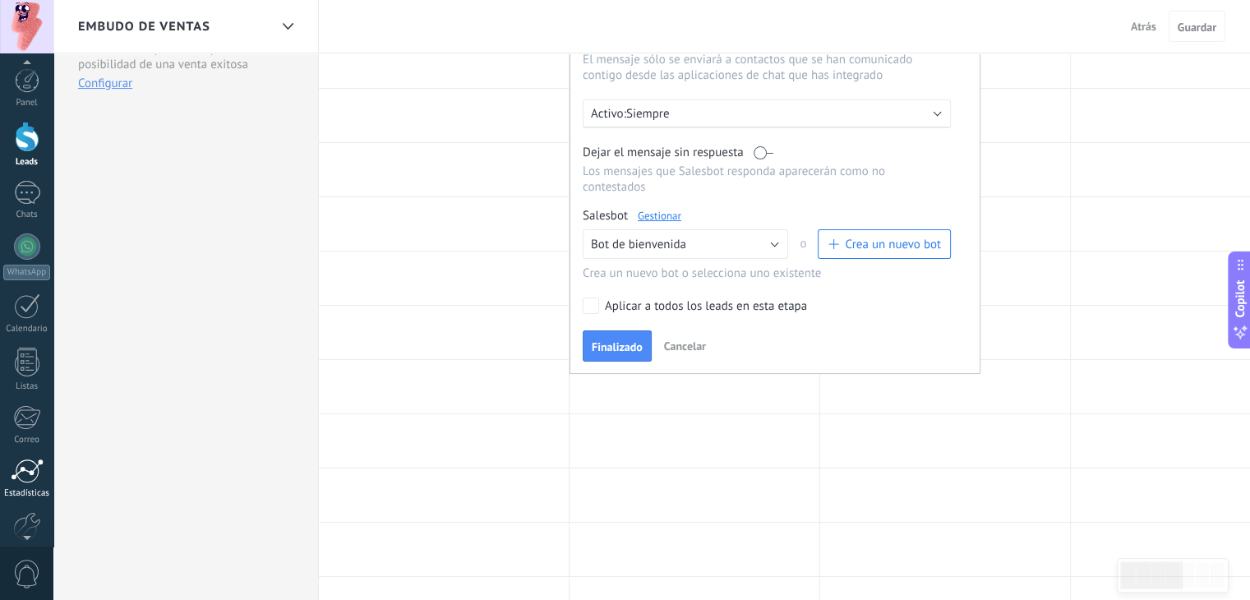
scroll to position [83, 0]
click at [25, 456] on div at bounding box center [27, 443] width 28 height 29
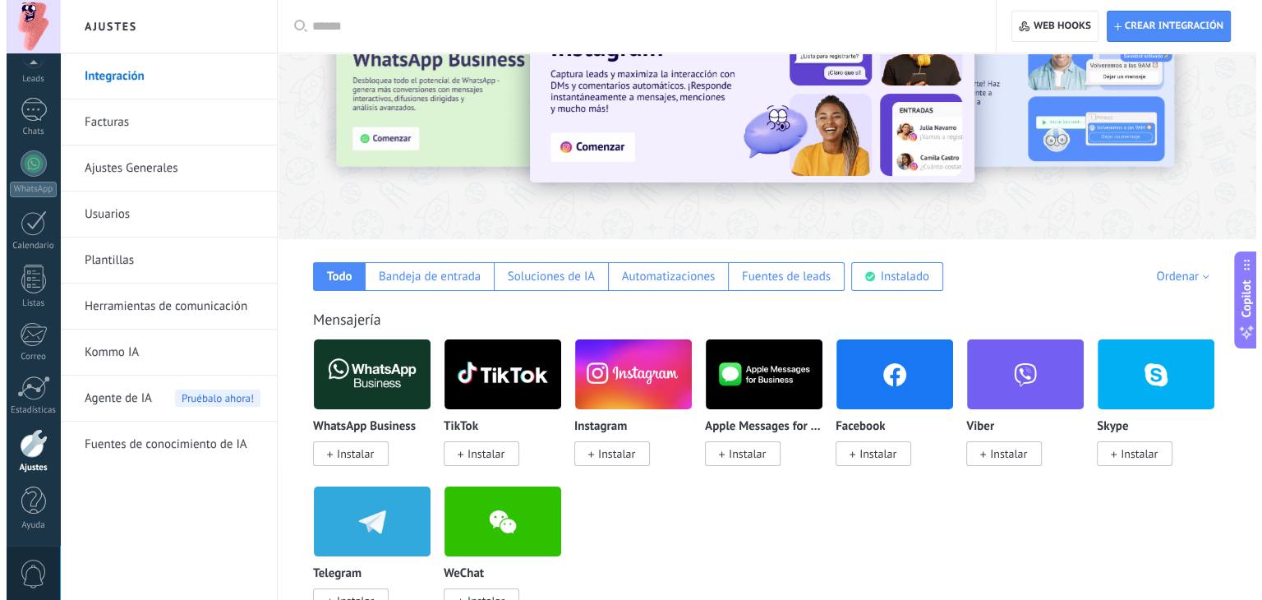
scroll to position [246, 0]
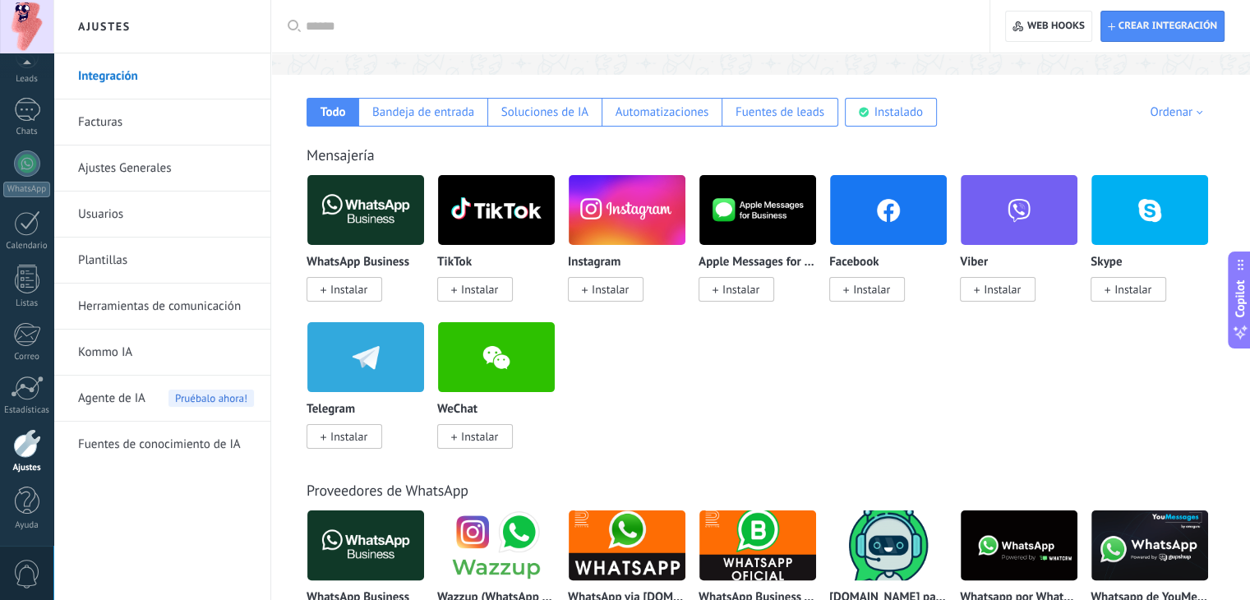
click at [340, 279] on span "Instalar" at bounding box center [344, 289] width 76 height 25
click at [375, 205] on img at bounding box center [365, 210] width 117 height 80
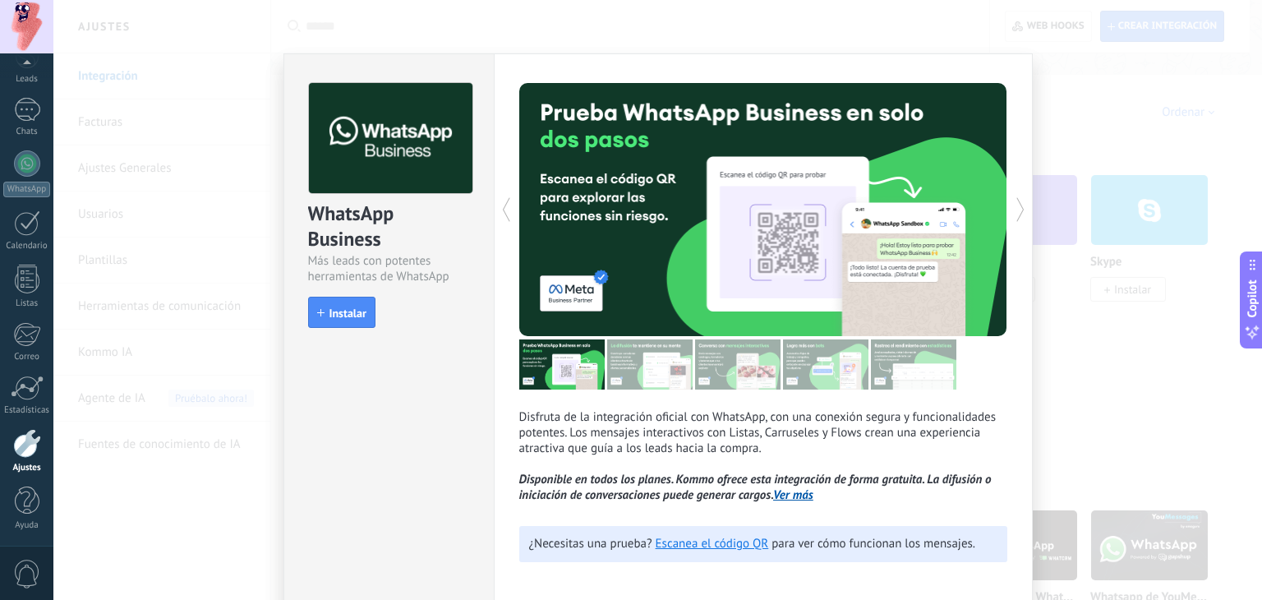
click at [365, 316] on button "Instalar" at bounding box center [341, 312] width 67 height 31
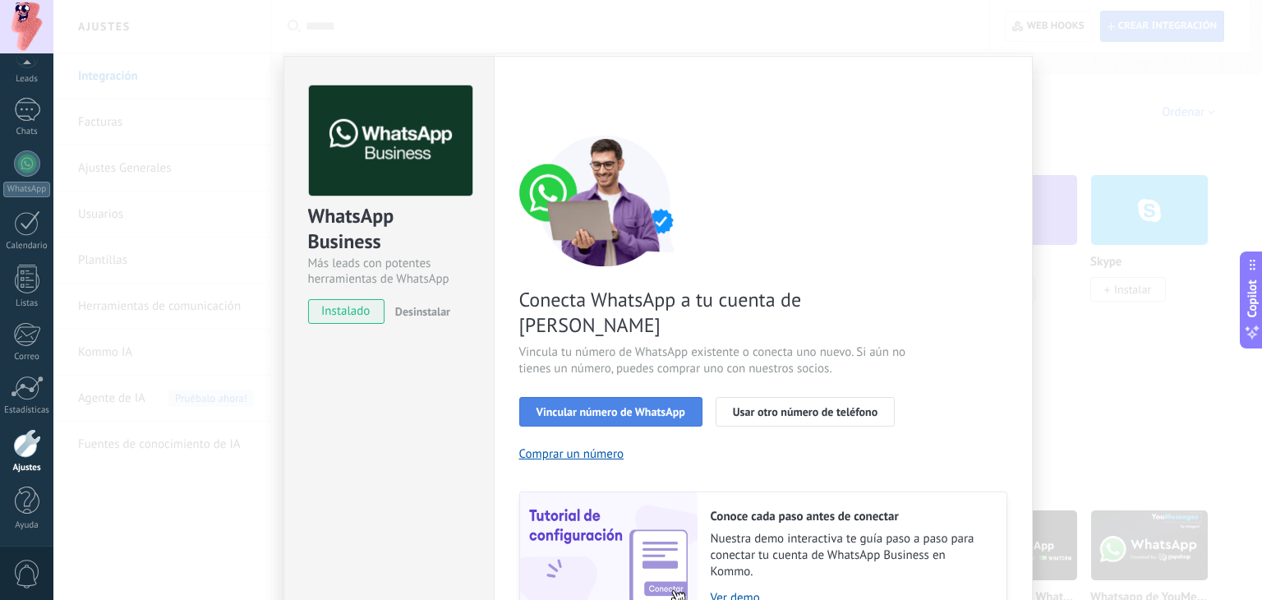
click at [665, 406] on span "Vincular número de WhatsApp" at bounding box center [611, 412] width 149 height 12
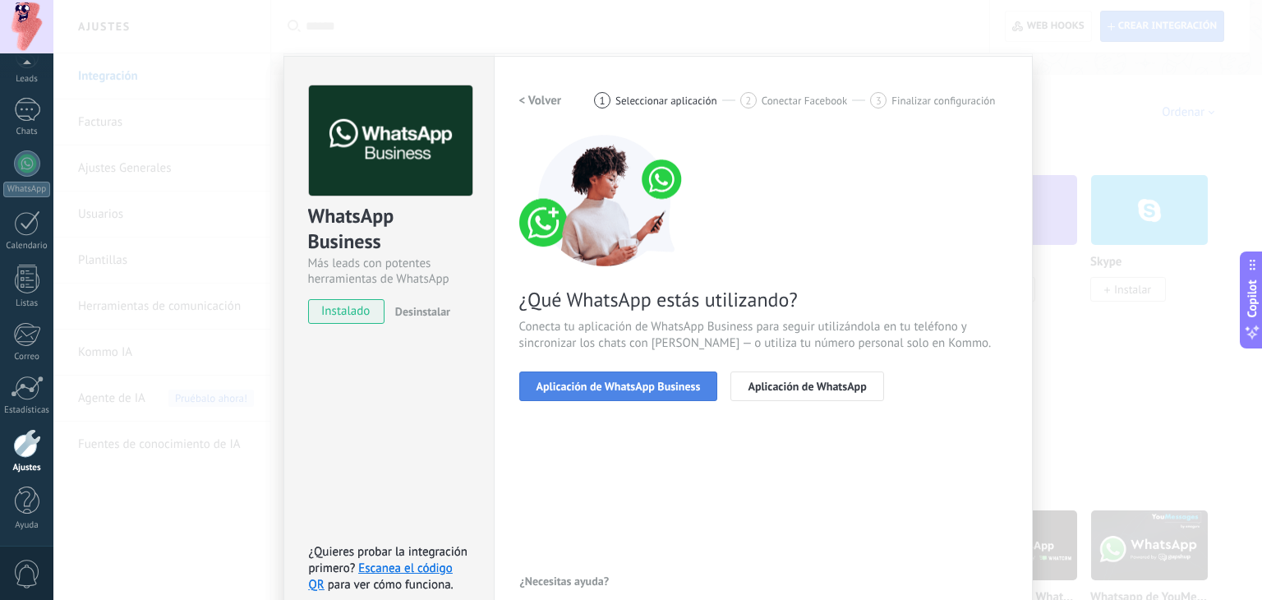
click at [655, 383] on span "Aplicación de WhatsApp Business" at bounding box center [619, 386] width 164 height 12
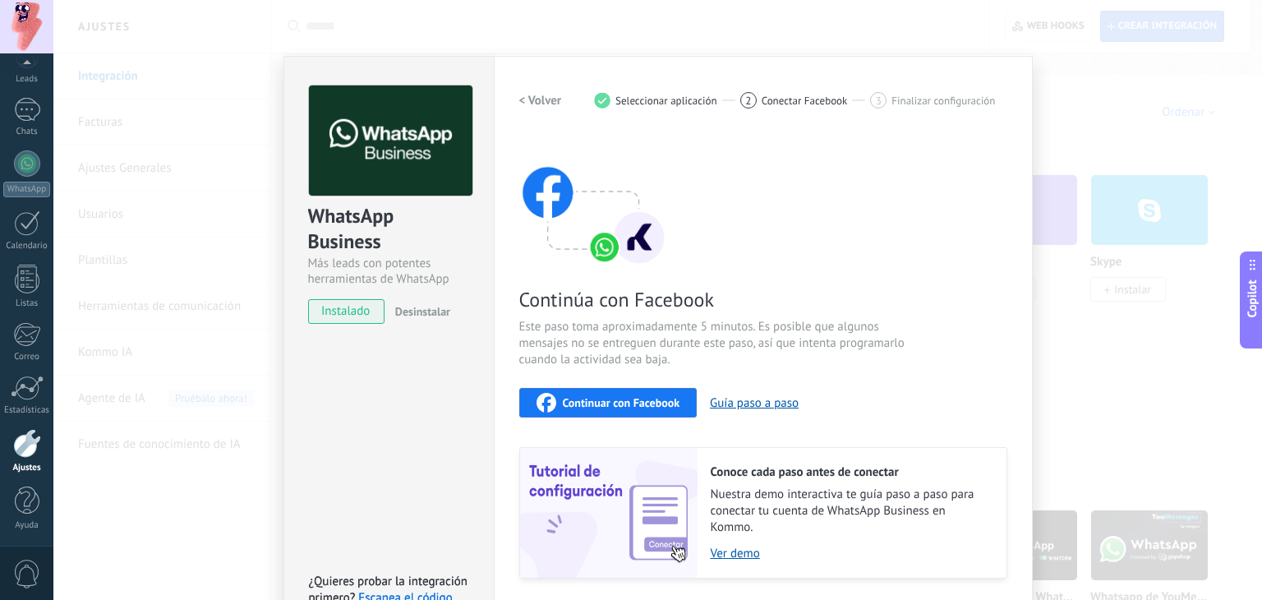
click at [663, 402] on span "Continuar con Facebook" at bounding box center [621, 403] width 117 height 12
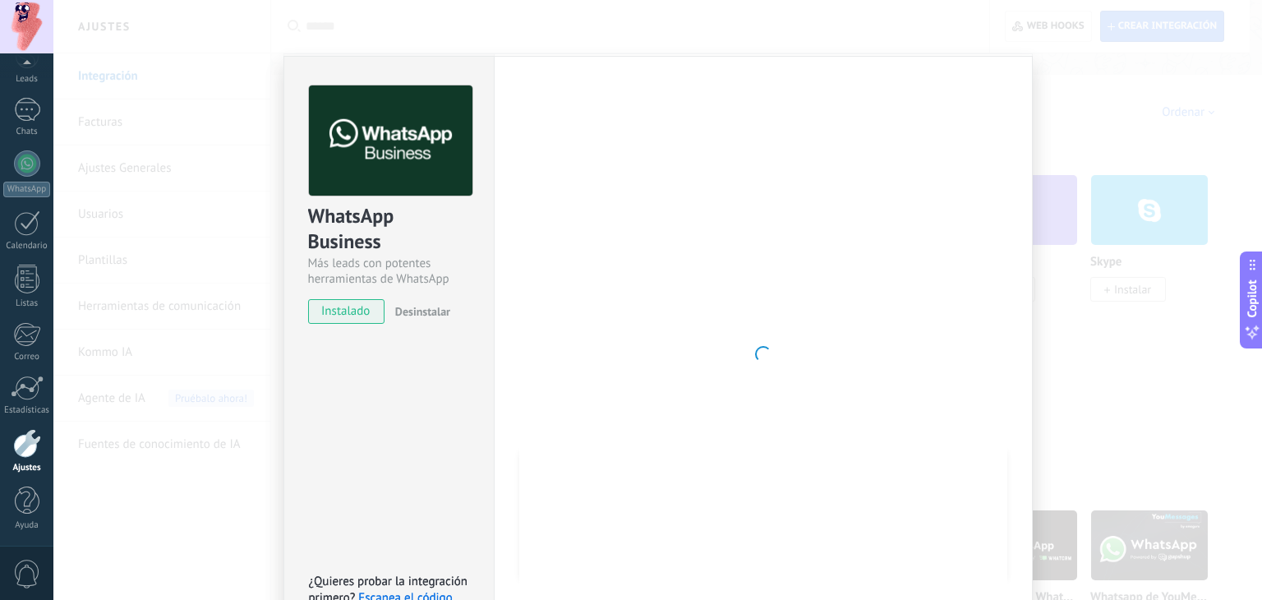
click at [269, 380] on div "WhatsApp Business Más leads con potentes herramientas de WhatsApp instalado Des…" at bounding box center [657, 300] width 1209 height 600
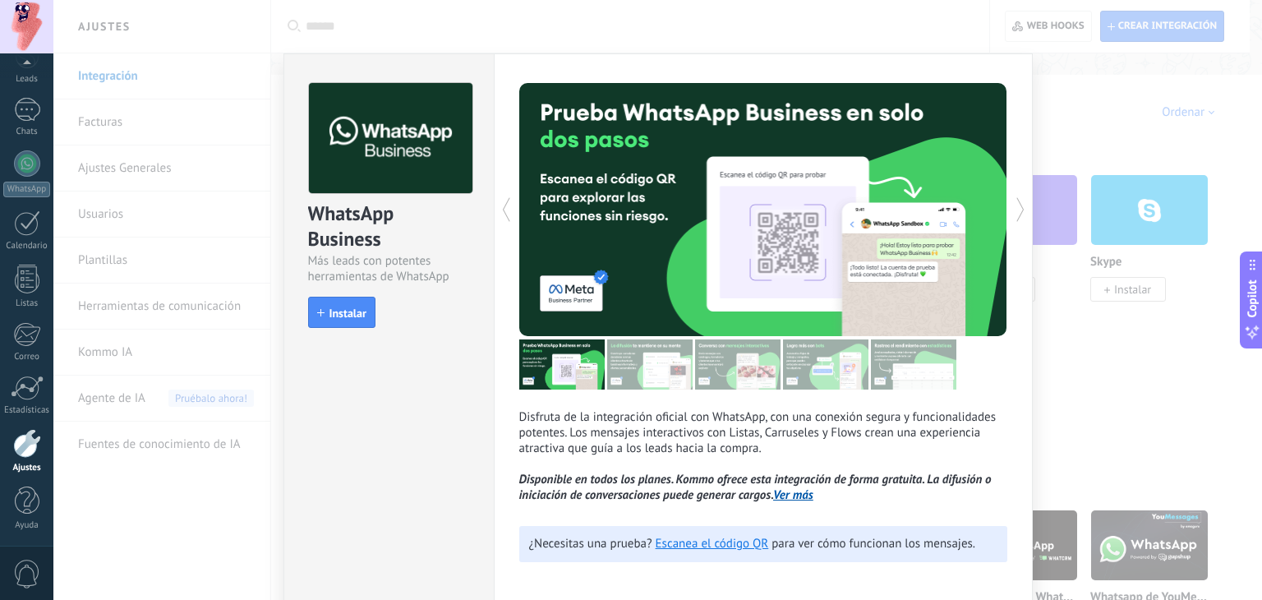
scroll to position [72, 0]
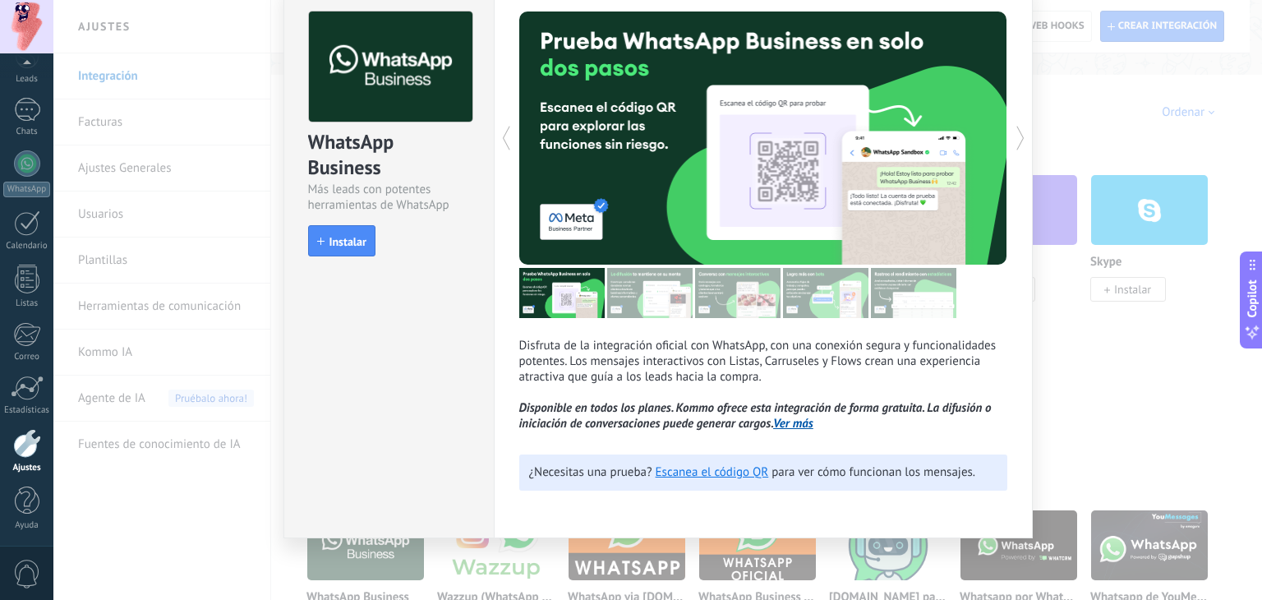
click at [265, 330] on div "WhatsApp Business Más leads con potentes herramientas de WhatsApp install Insta…" at bounding box center [657, 300] width 1209 height 600
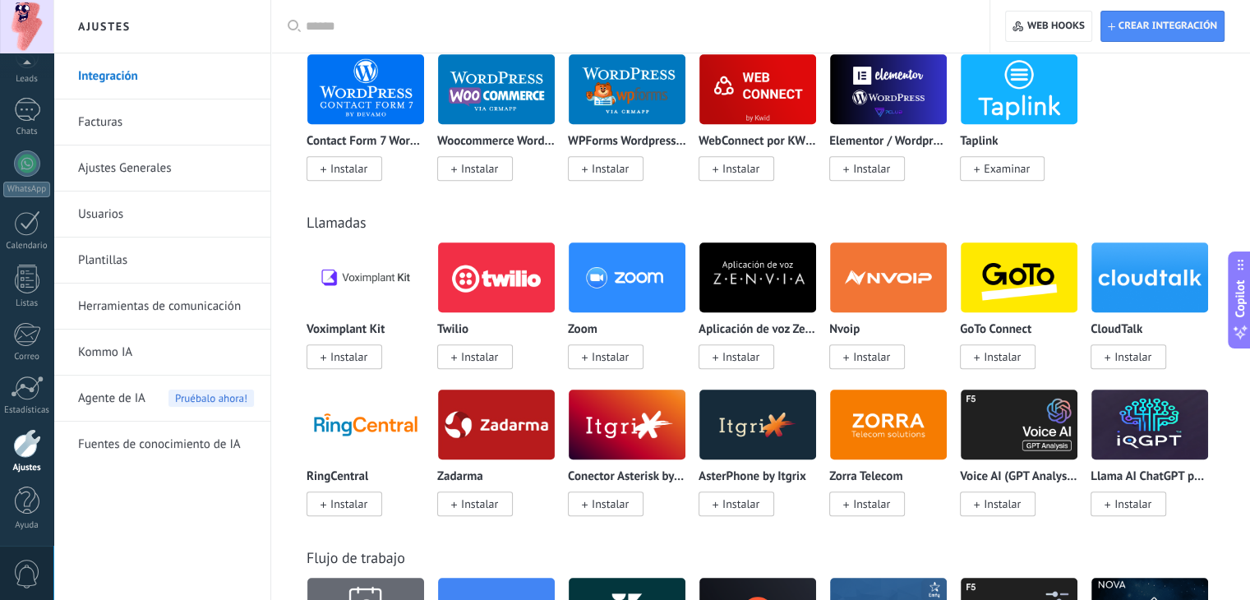
scroll to position [1150, 0]
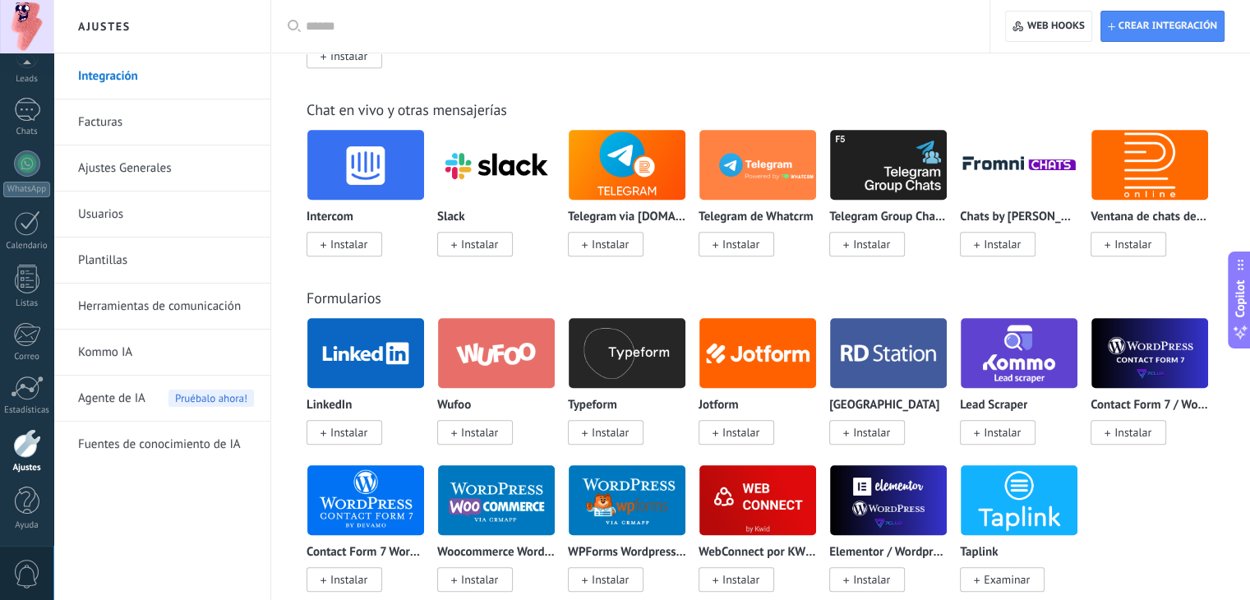
click at [351, 31] on input "text" at bounding box center [636, 26] width 661 height 17
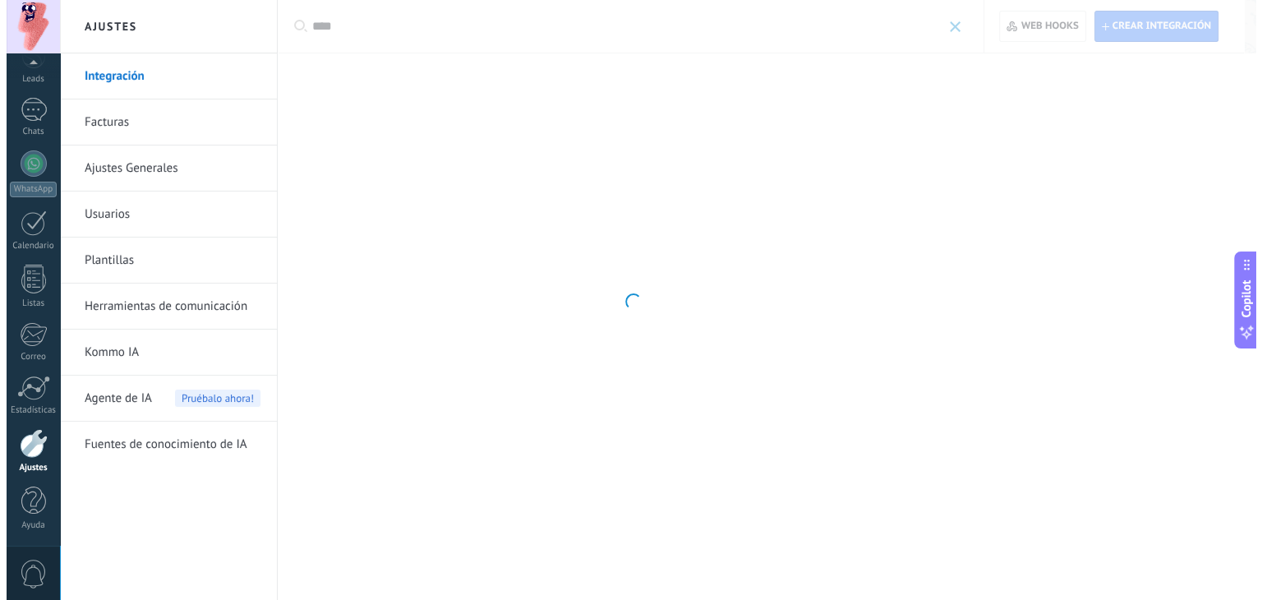
scroll to position [0, 0]
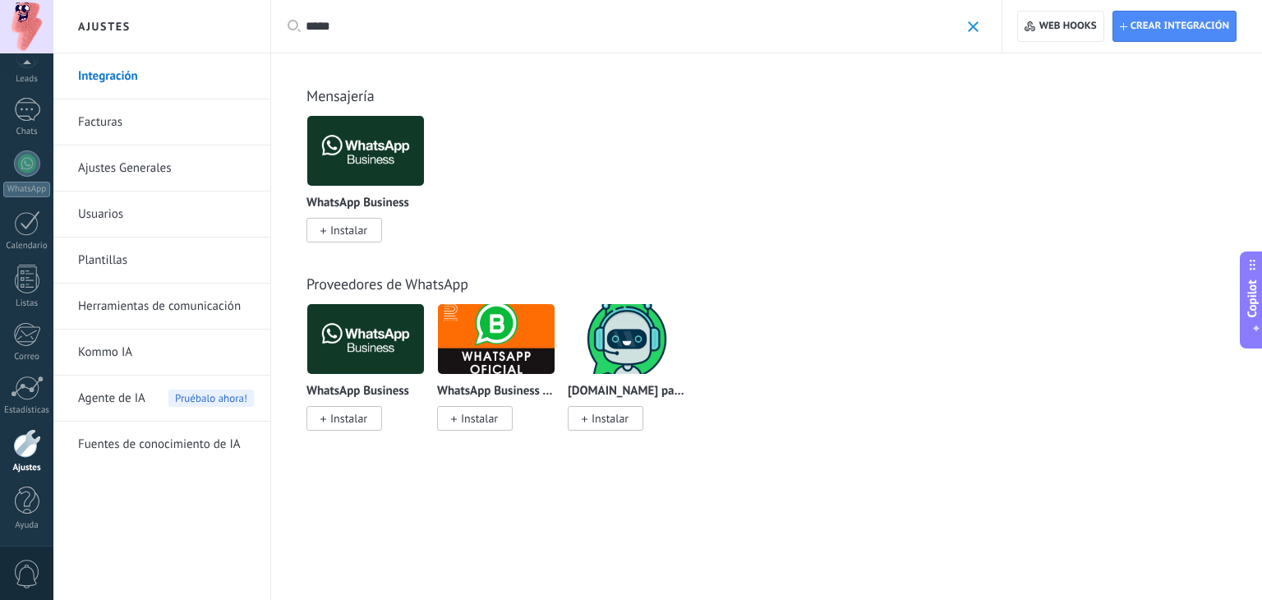
type input "*****"
click at [476, 344] on img at bounding box center [496, 339] width 117 height 80
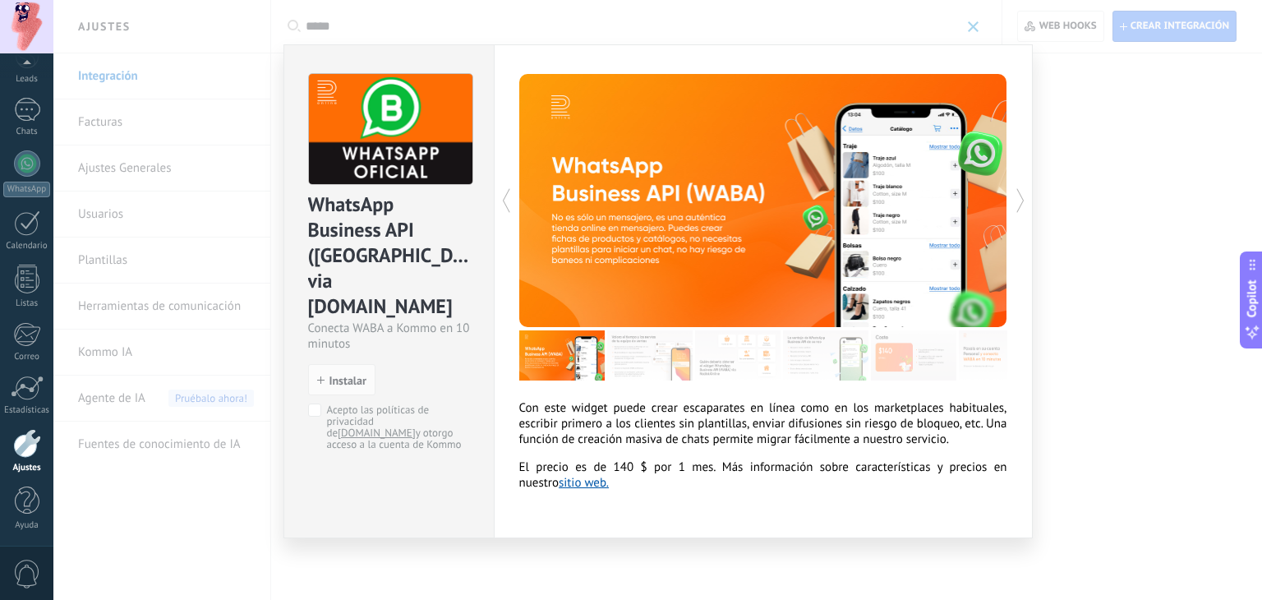
scroll to position [22, 0]
click at [1096, 176] on div "WhatsApp Business API (WABA) via Radist.Online Conecta WABA a Kommo en 10 minut…" at bounding box center [657, 300] width 1209 height 600
